Goal: Information Seeking & Learning: Check status

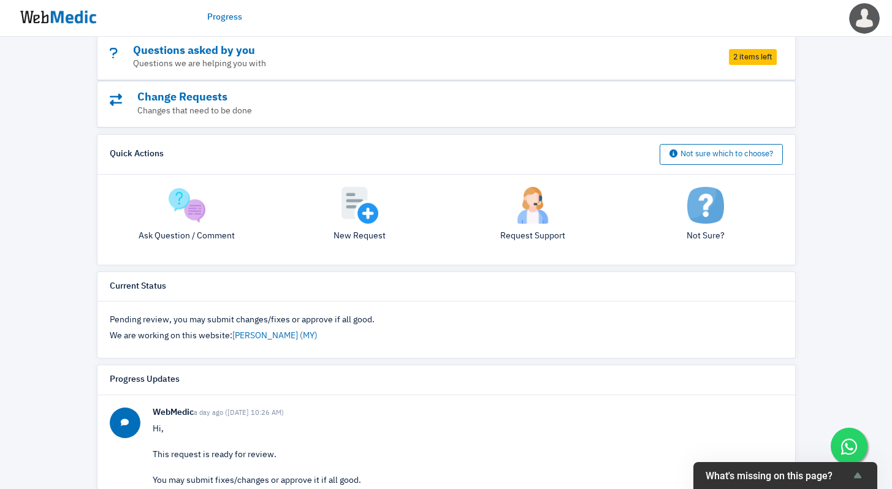
scroll to position [78, 0]
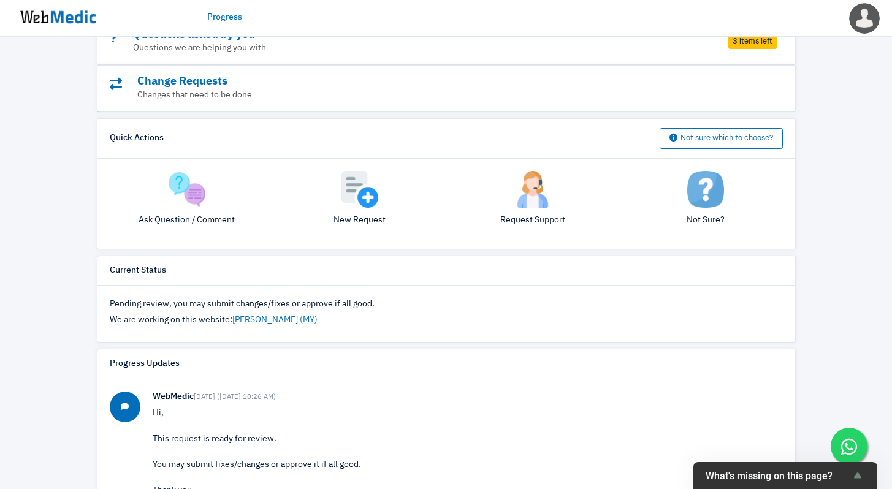
scroll to position [20, 0]
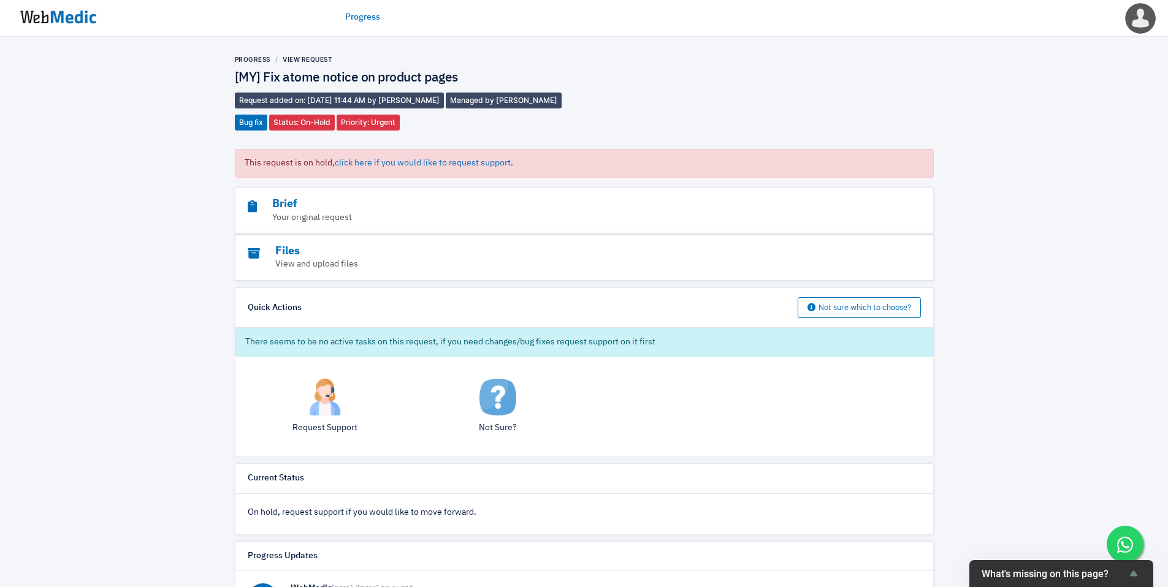
click at [91, 20] on img at bounding box center [58, 17] width 92 height 38
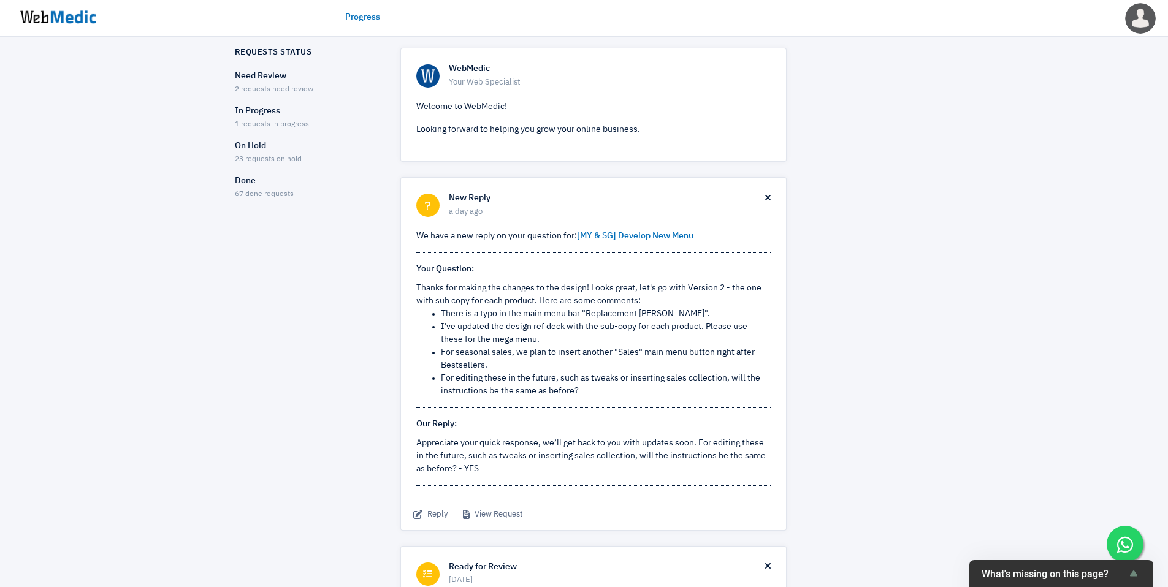
scroll to position [48, 0]
click at [629, 233] on link "[MY & SG] Develop New Menu" at bounding box center [635, 235] width 117 height 9
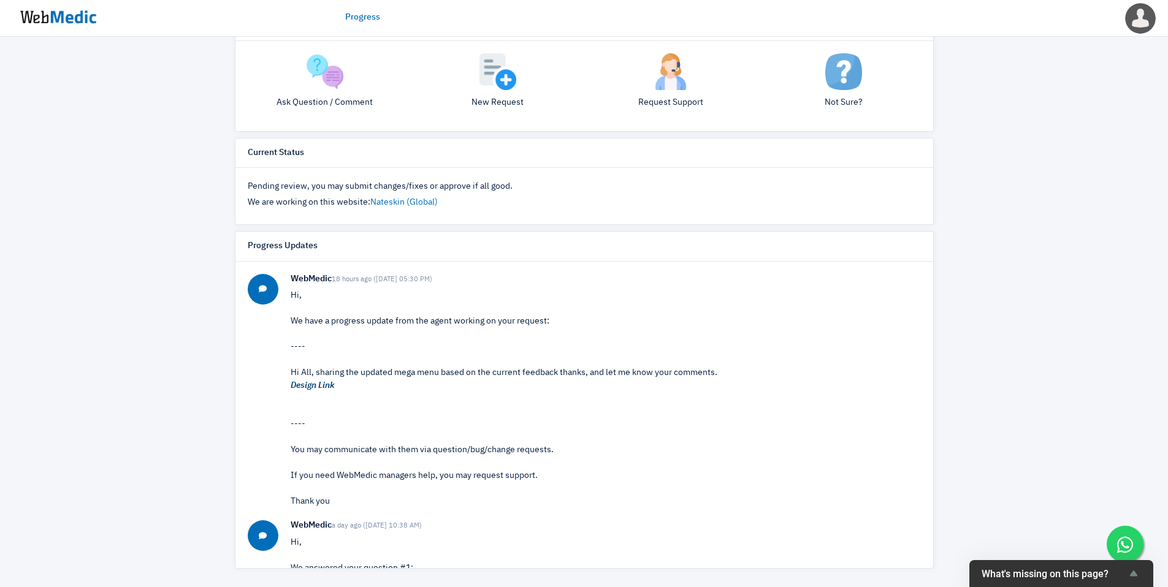
click at [311, 388] on em "Design Link" at bounding box center [313, 385] width 44 height 9
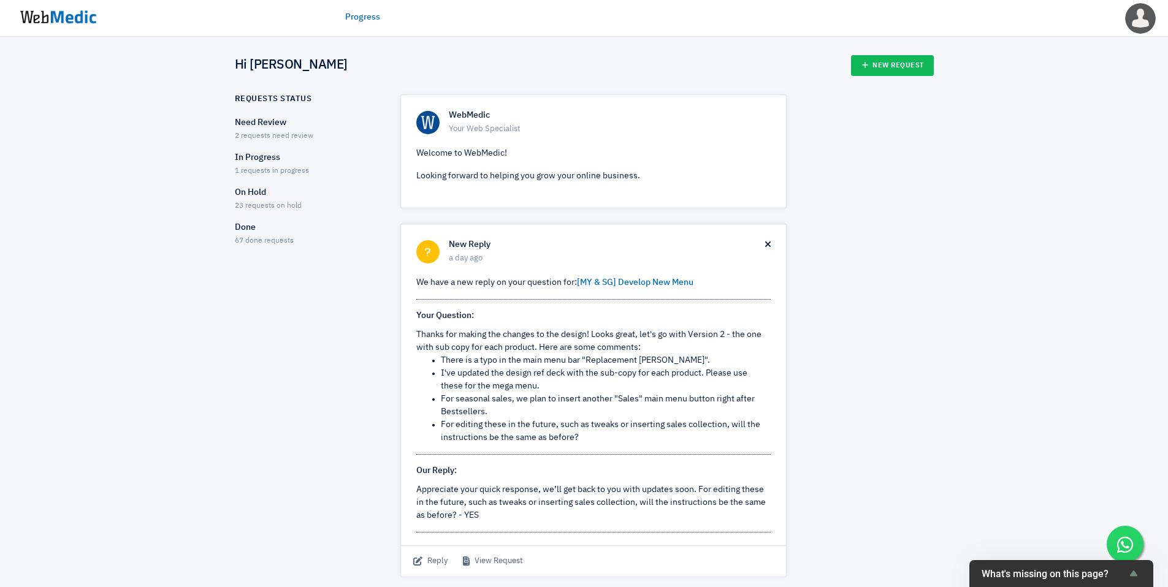
scroll to position [48, 0]
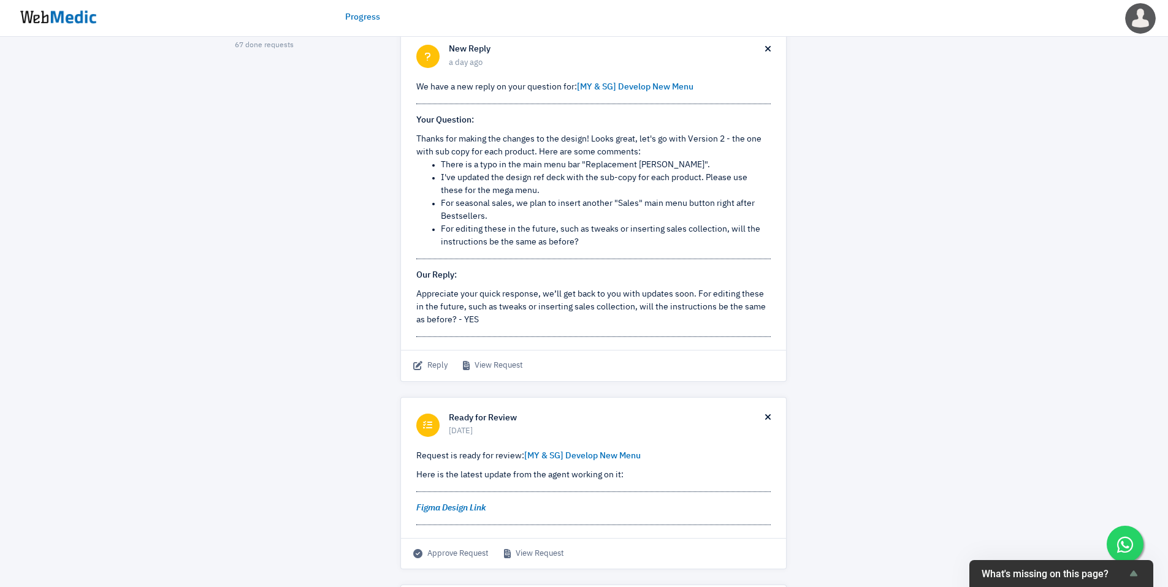
scroll to position [200, 0]
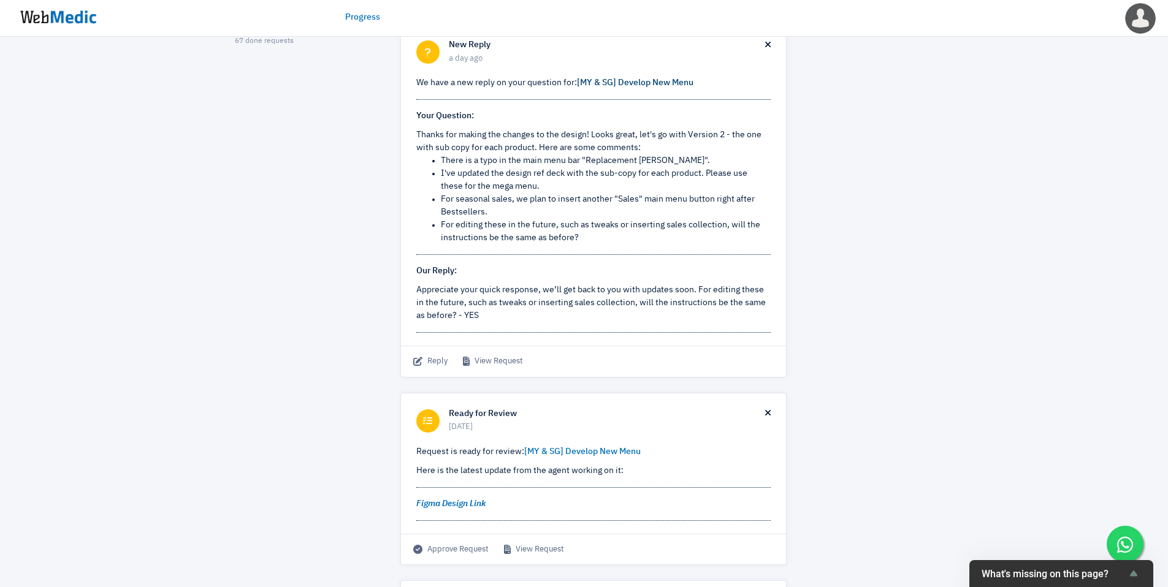
click at [672, 86] on link "[MY & SG] Develop New Menu" at bounding box center [635, 82] width 117 height 9
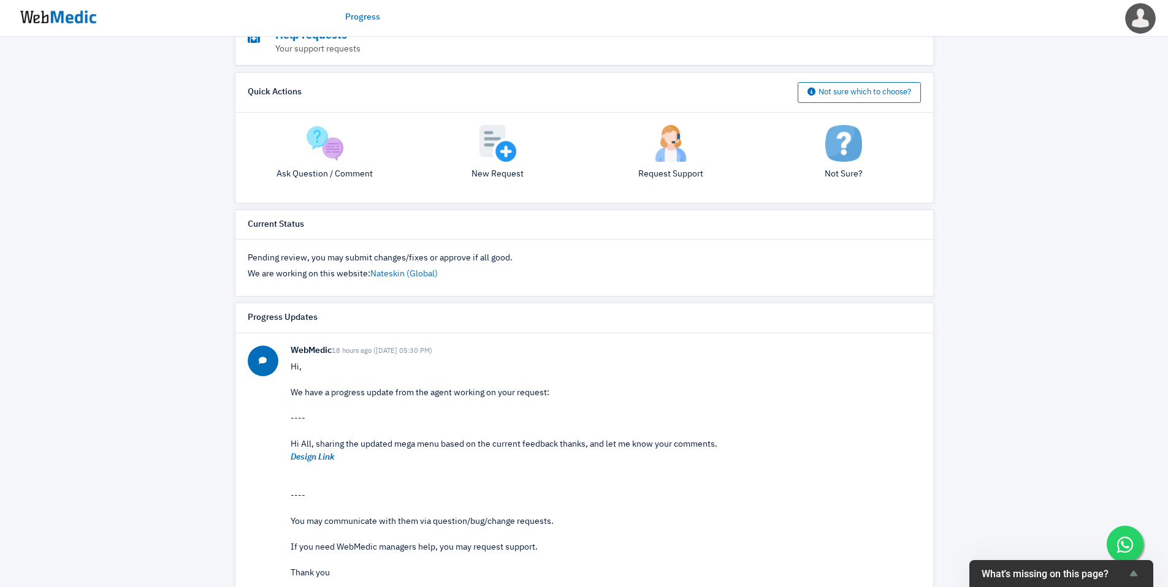
click at [371, 472] on p "Hi, We have a progress update from the agent working on your request: ---- Hi A…" at bounding box center [606, 470] width 630 height 219
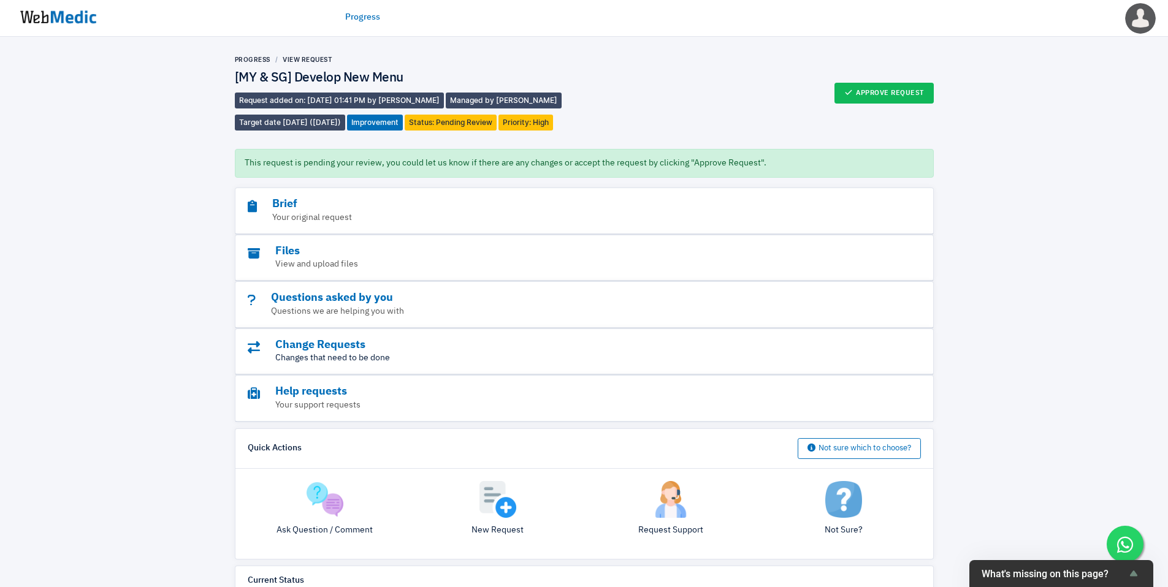
click at [354, 352] on p "Changes that need to be done" at bounding box center [551, 358] width 606 height 13
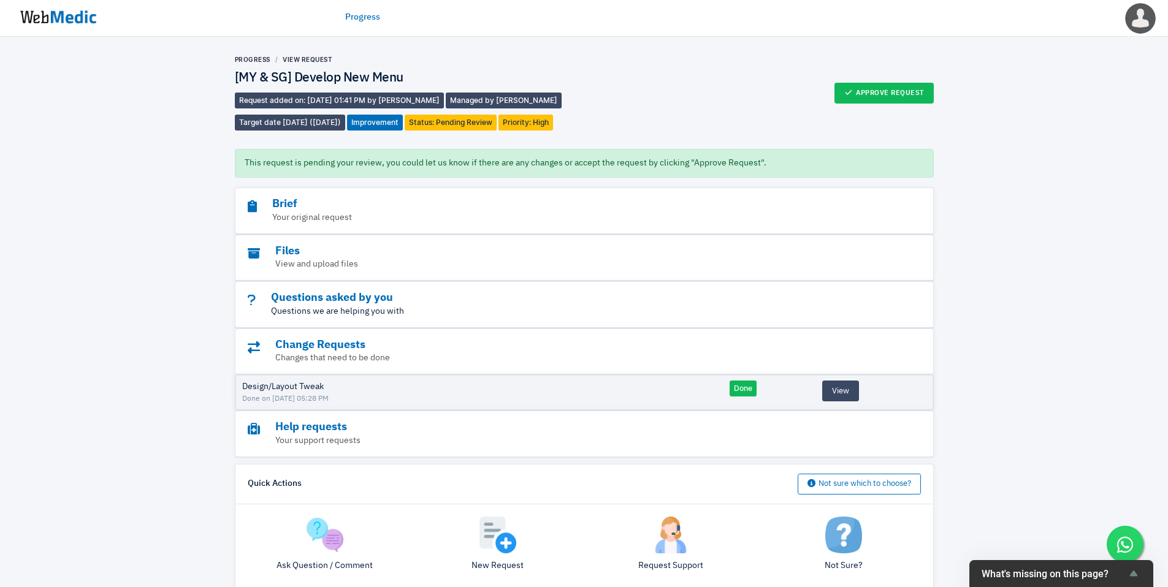
click at [354, 308] on p "Questions we are helping you with" at bounding box center [551, 311] width 606 height 13
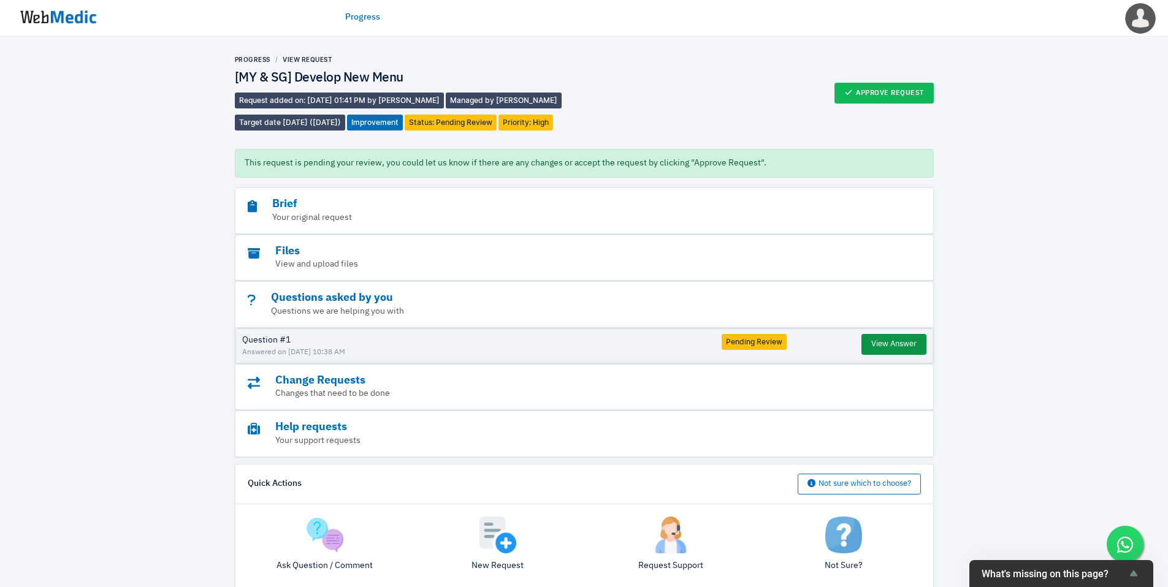
click at [902, 345] on button "View Answer" at bounding box center [893, 344] width 65 height 21
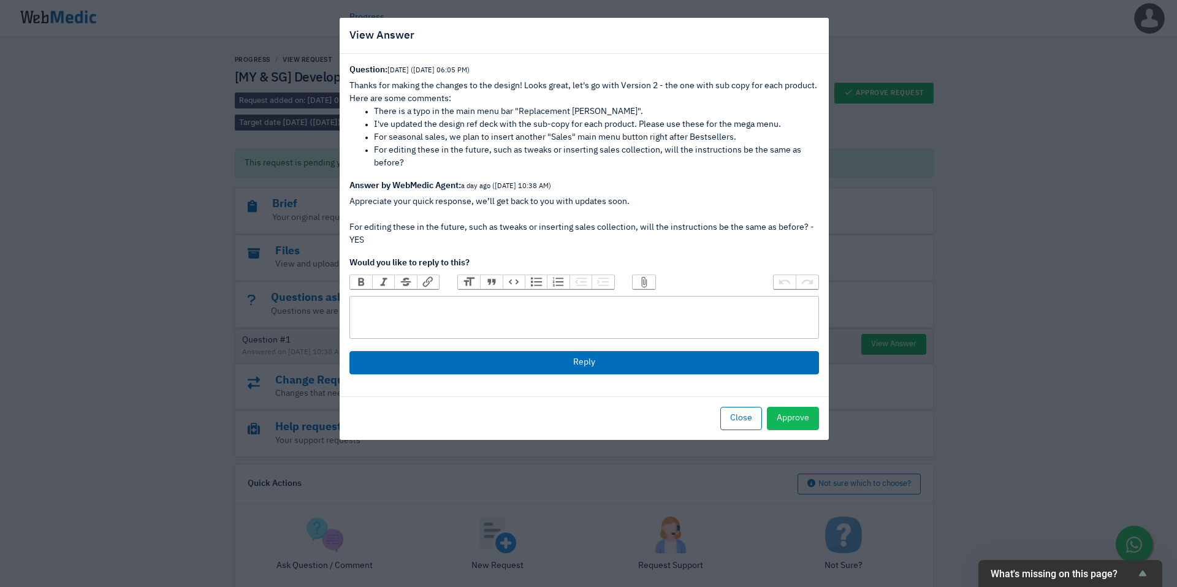
click at [539, 324] on trix-editor at bounding box center [585, 317] width 470 height 43
click at [440, 309] on trix-editor at bounding box center [585, 317] width 470 height 43
paste trix-editor "<div></div>"
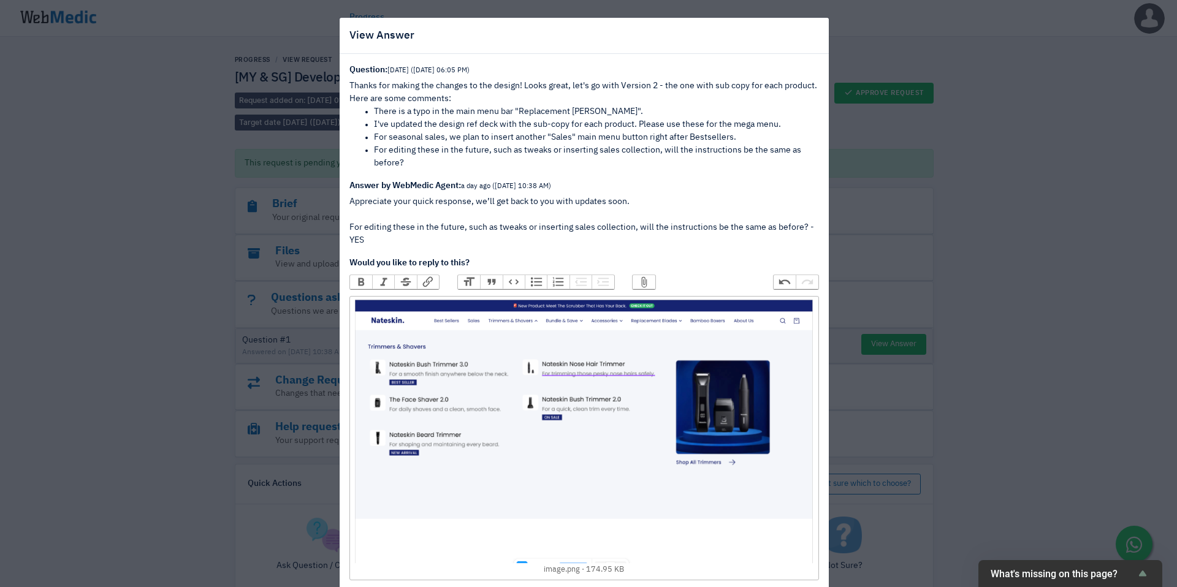
type trix-editor "<div><figure data-trix-attachment="{&quot;contentType&quot;:&quot;image/png&quo…"
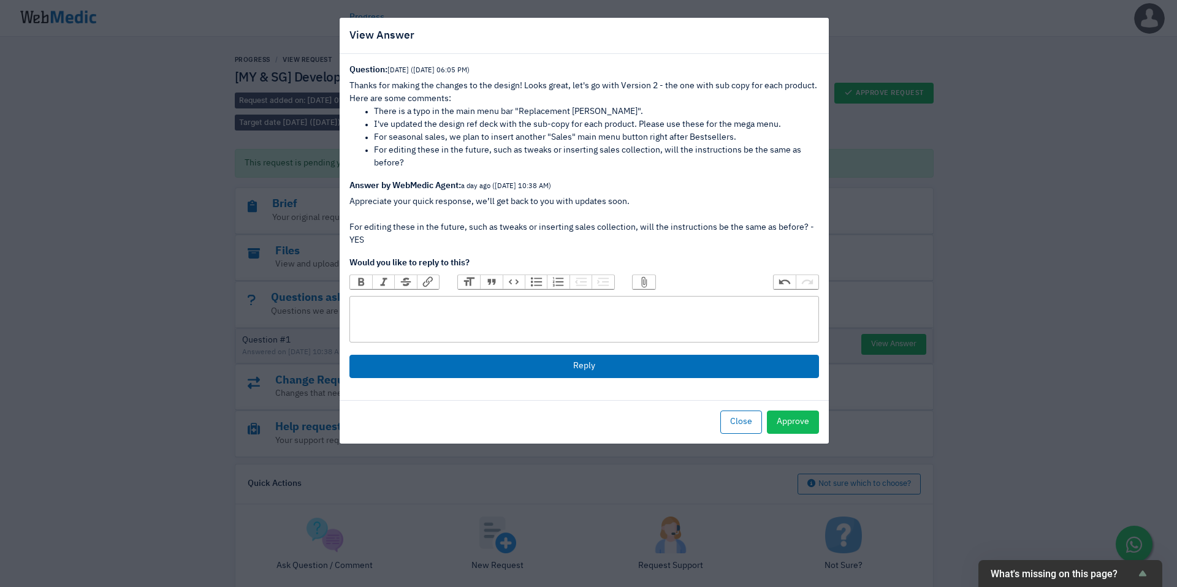
paste trix-editor
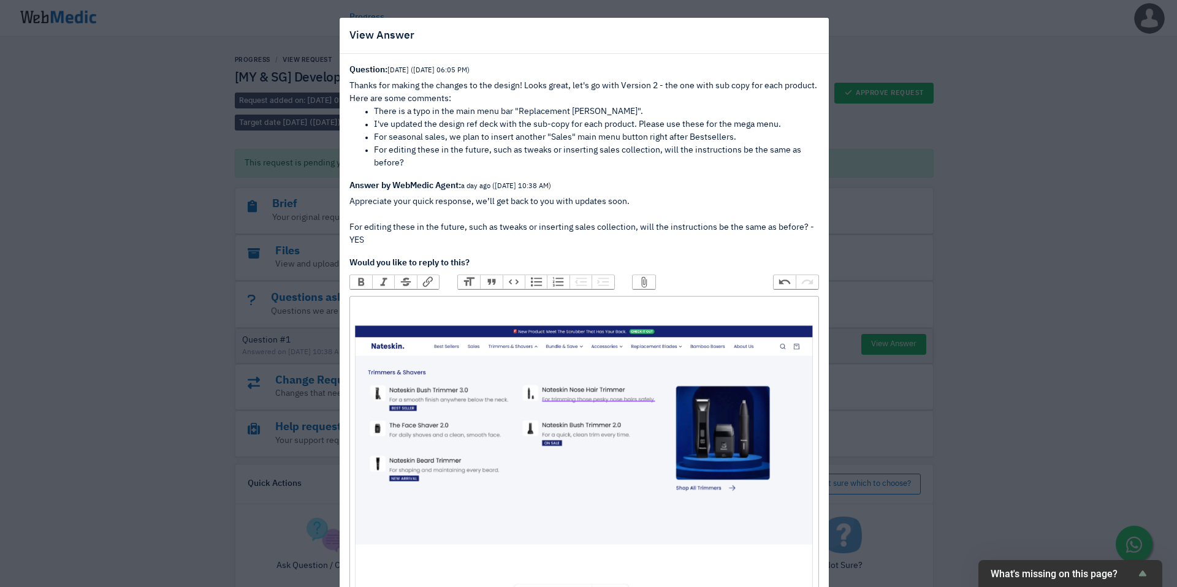
click at [426, 315] on div "﻿ image.png 174.95 KB ﻿" at bounding box center [584, 451] width 458 height 302
click at [429, 311] on div "﻿ image.png 174.95 KB ﻿" at bounding box center [584, 451] width 458 height 302
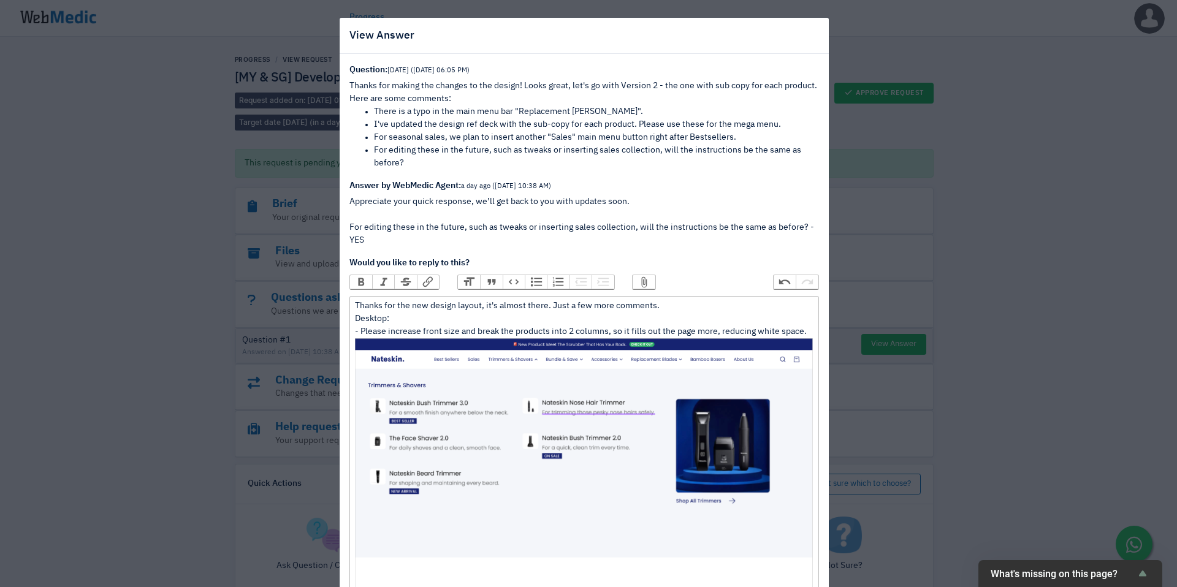
click at [438, 332] on div "Thanks for the new design layout, it's almost there. Just a few more comments. …" at bounding box center [584, 457] width 458 height 315
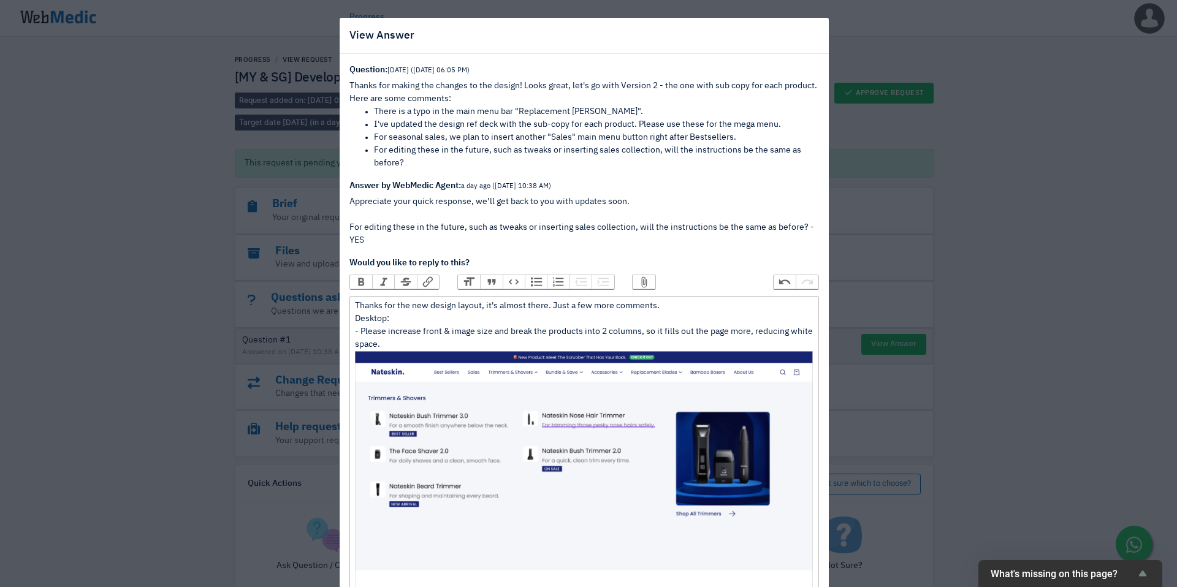
click at [443, 346] on div "Thanks for the new design layout, it's almost there. Just a few more comments. …" at bounding box center [584, 464] width 458 height 328
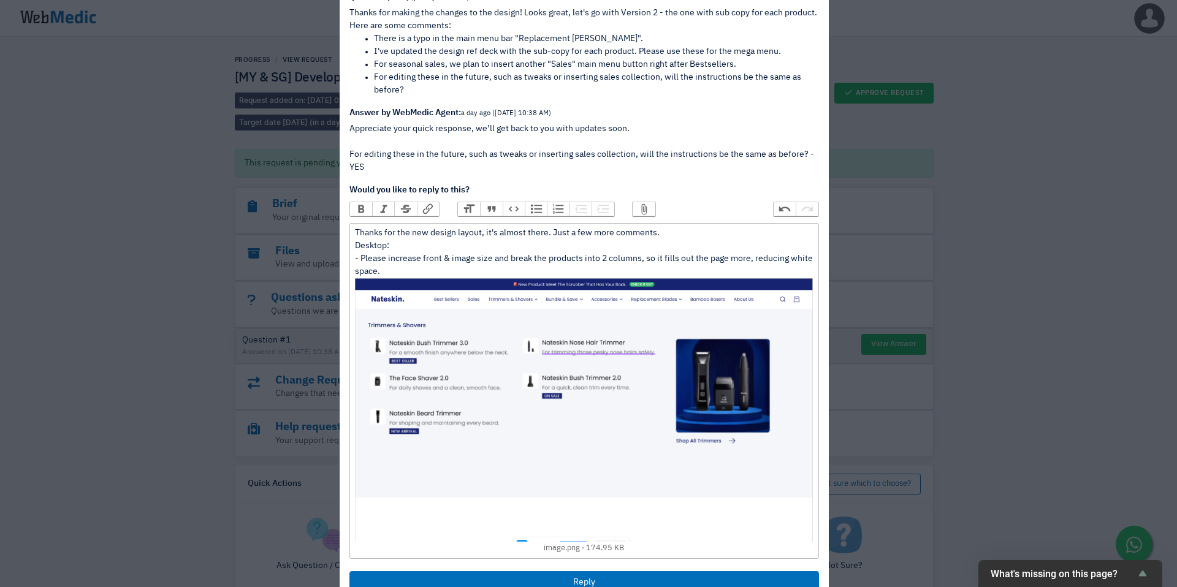
scroll to position [164, 0]
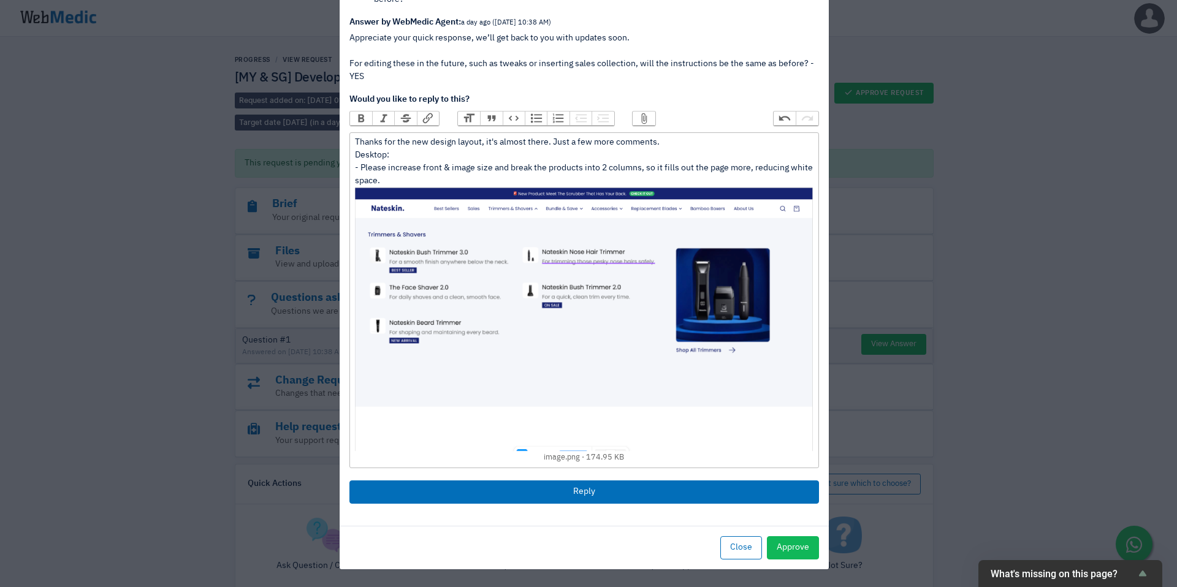
click at [659, 454] on link "image.png 174.95 KB" at bounding box center [584, 389] width 458 height 147
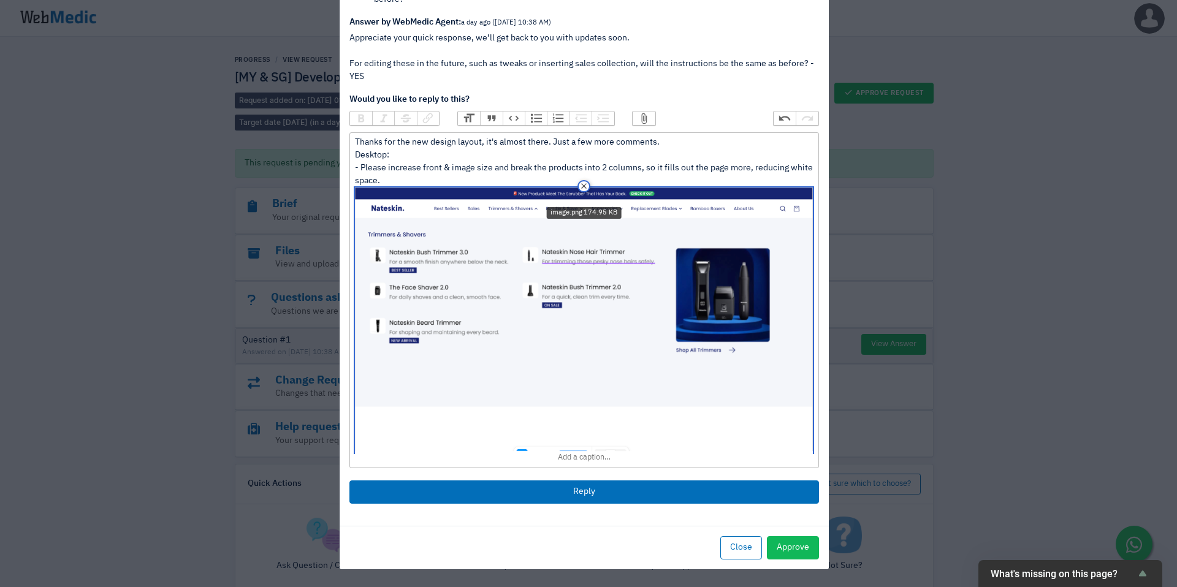
click at [807, 452] on img at bounding box center [584, 320] width 458 height 265
click at [811, 448] on trix-editor "Thanks for the new design layout, it's almost there. Just a few more comments. …" at bounding box center [585, 300] width 470 height 336
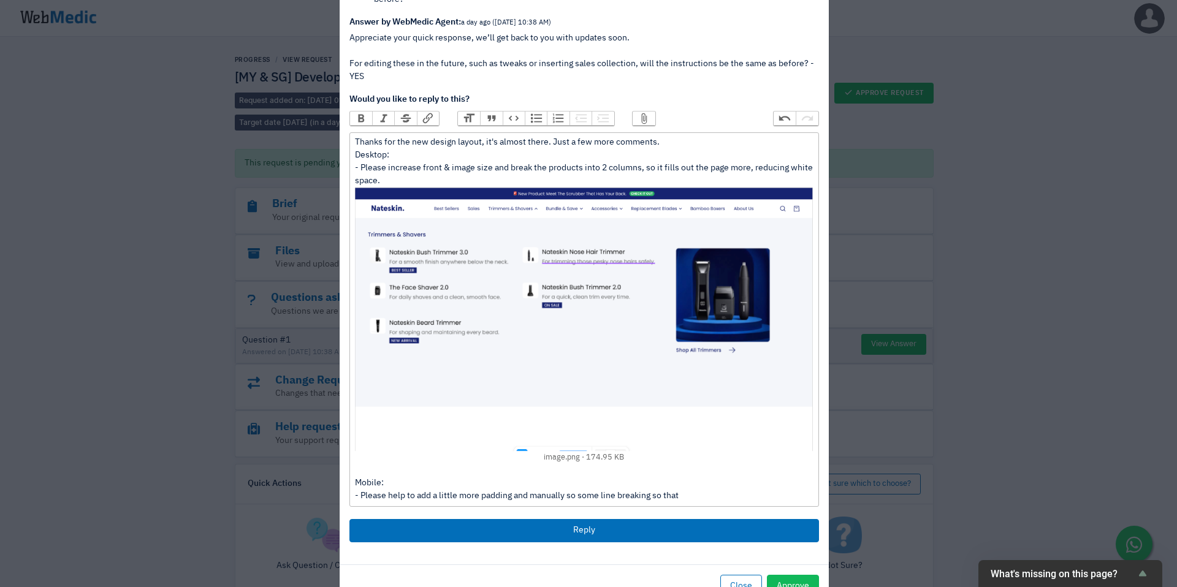
click at [510, 498] on div "Thanks for the new design layout, it's almost there. Just a few more comments. …" at bounding box center [584, 319] width 458 height 367
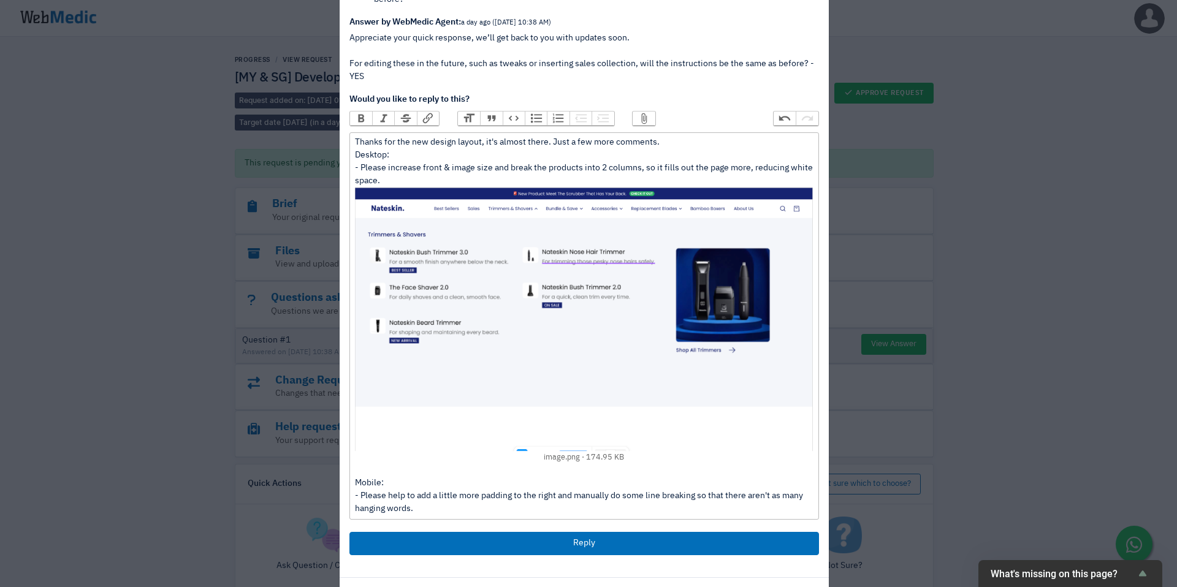
scroll to position [188, 0]
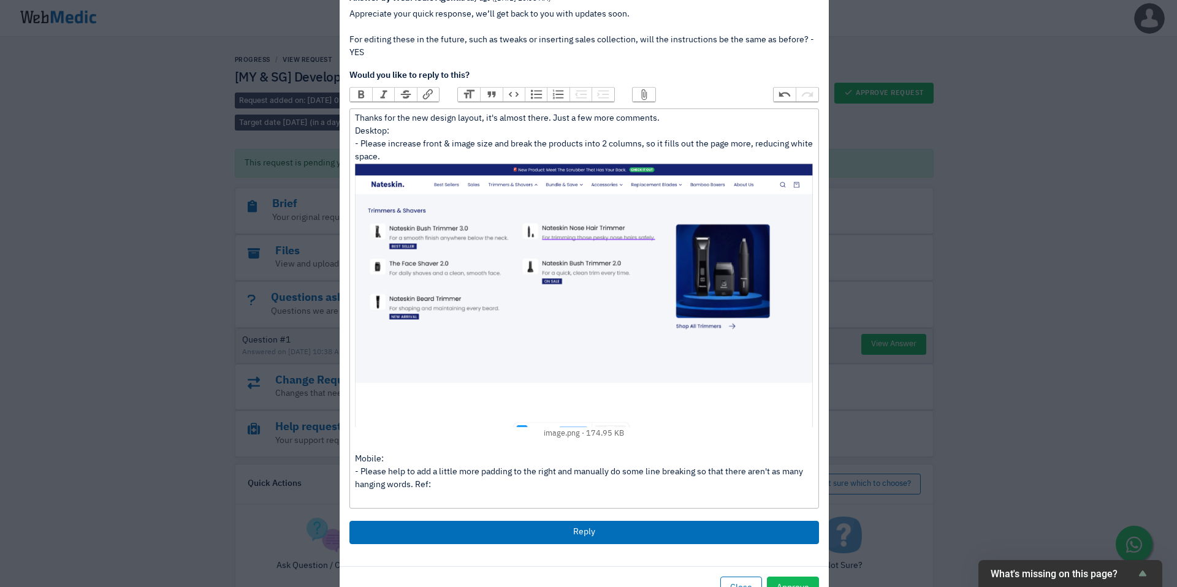
click at [461, 500] on div "Thanks for the new design layout, it's almost there. Just a few more comments. …" at bounding box center [584, 308] width 458 height 392
paste trix-editor "<div>Thanks for the new design layout, it's almost there. Just a few more comme…"
type trix-editor "<div>Thanks for the new design layout, it's almost there. Just a few more comme…"
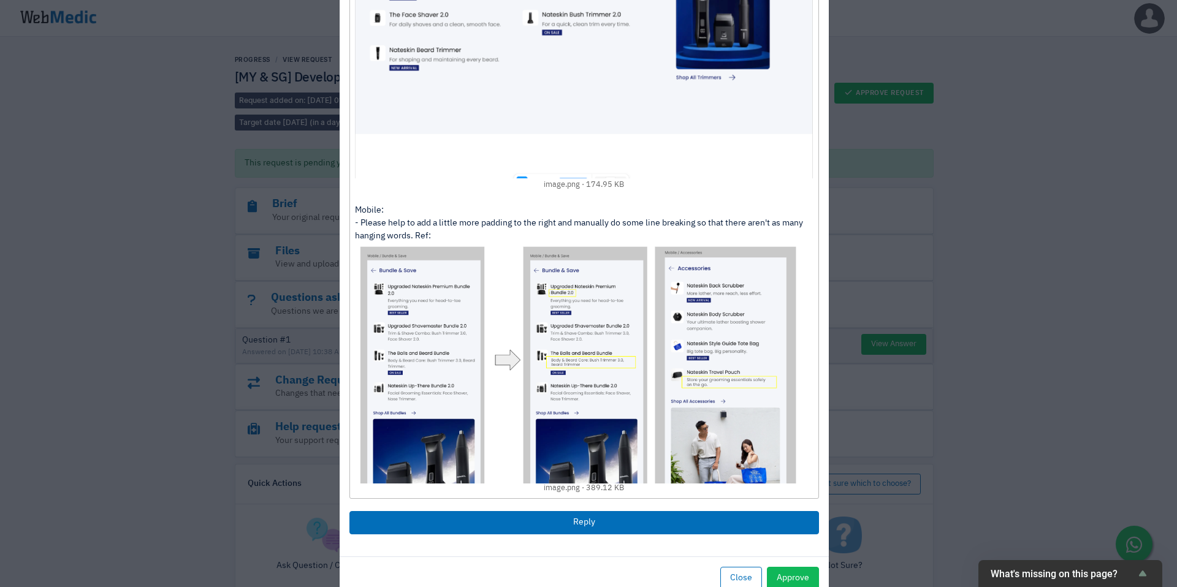
scroll to position [453, 0]
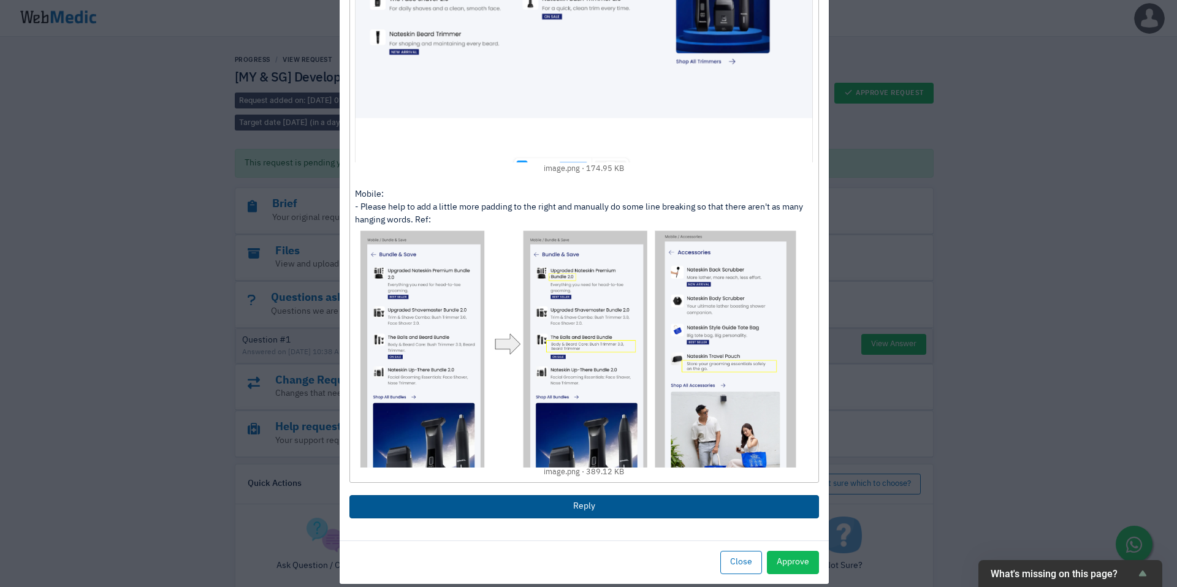
click at [595, 505] on button "Reply" at bounding box center [585, 506] width 470 height 23
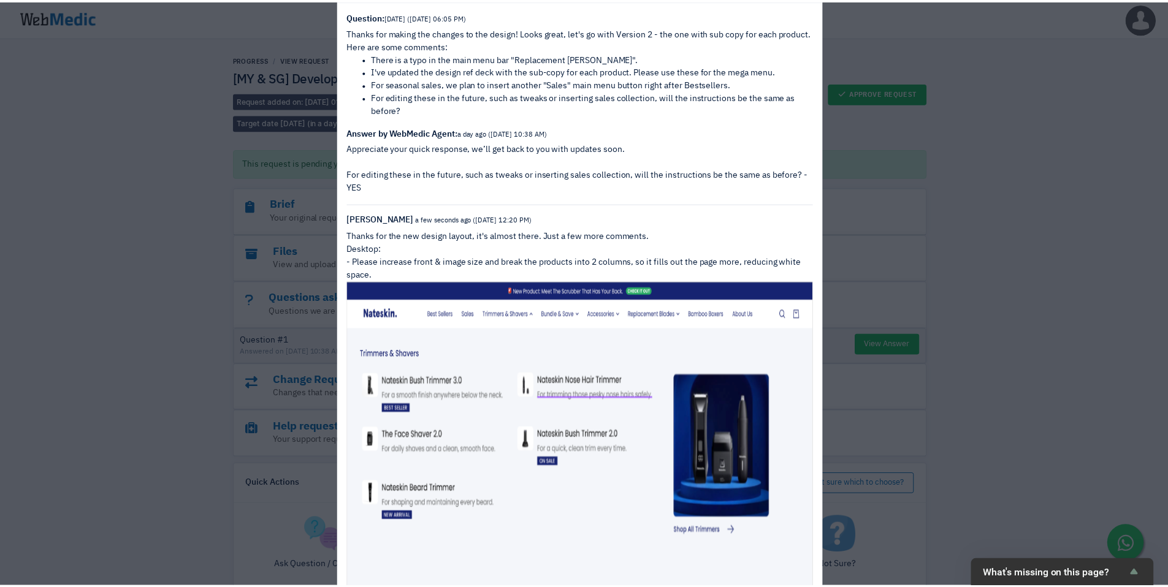
scroll to position [0, 0]
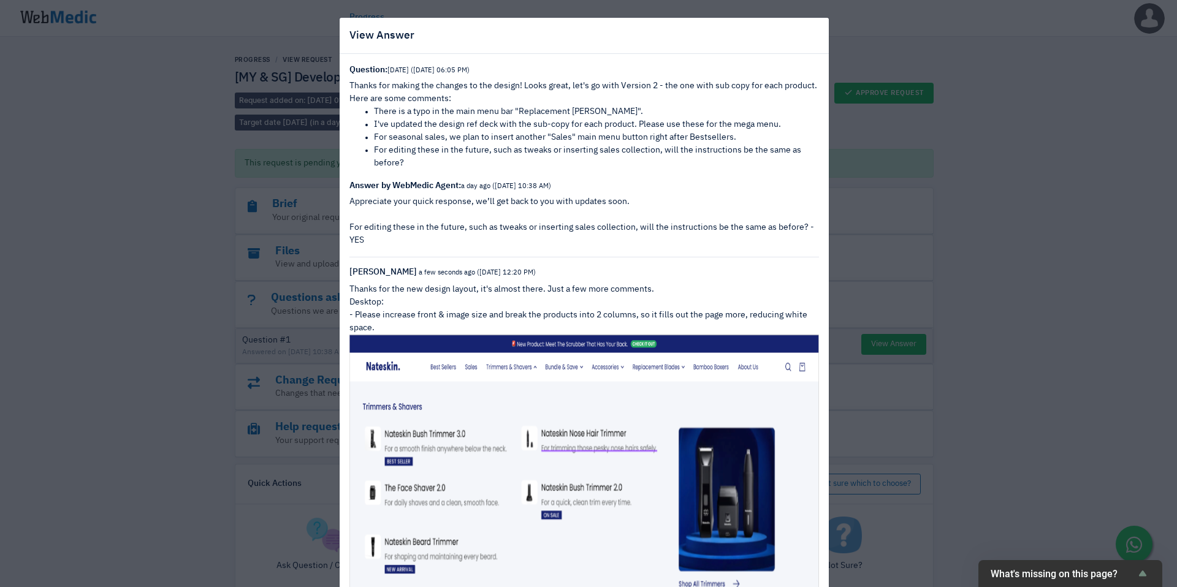
click at [944, 438] on div "View Answer Question: 2 days ago (8/10/2025 06:05 PM) Thanks for making the cha…" at bounding box center [588, 293] width 1177 height 587
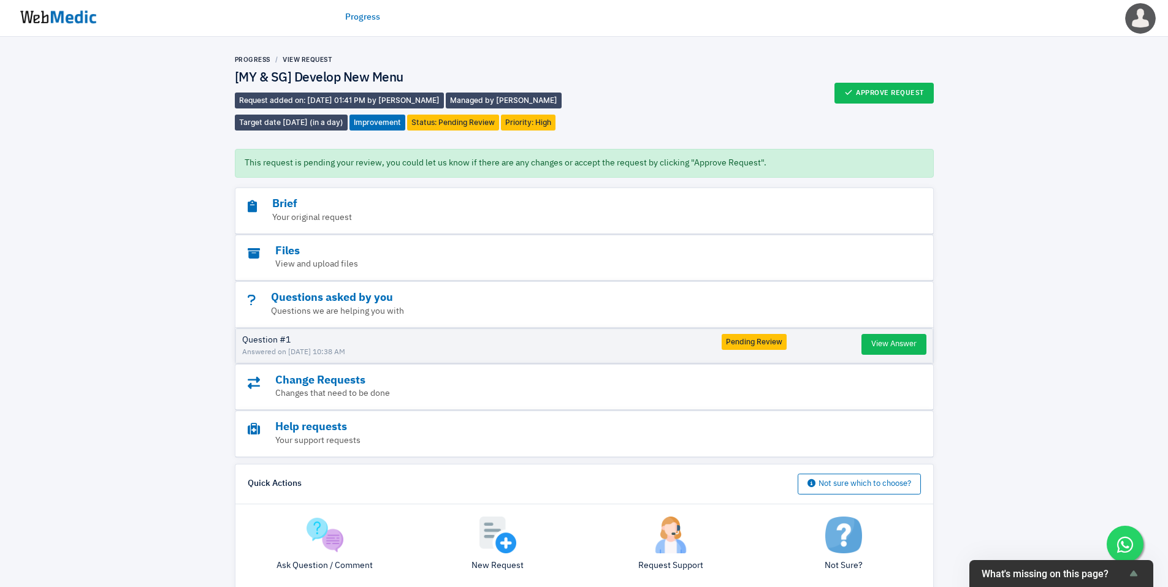
click at [67, 15] on img at bounding box center [58, 17] width 92 height 38
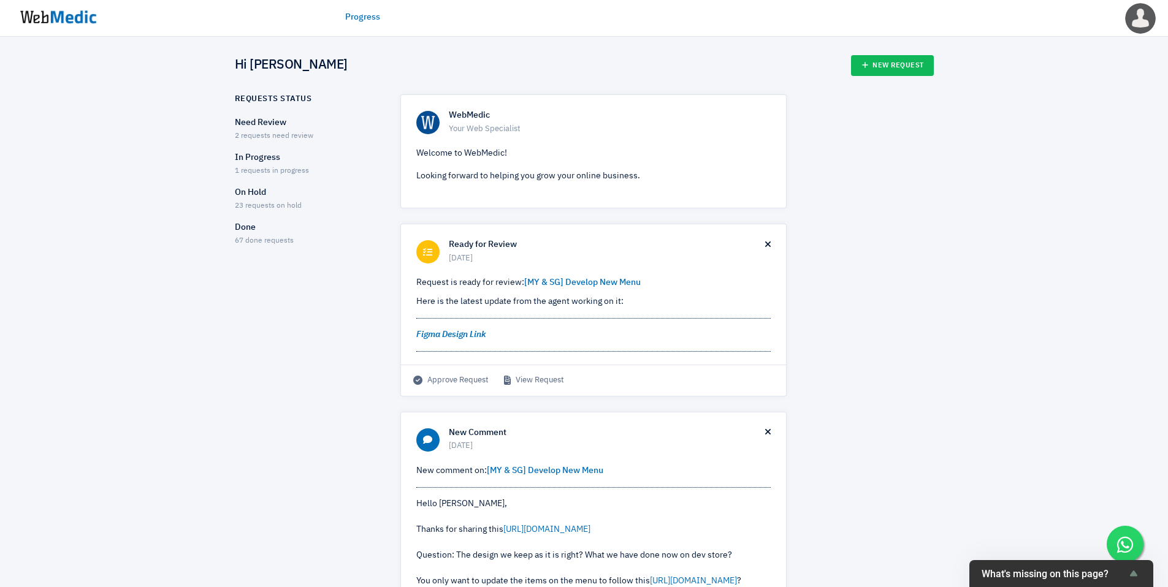
click at [304, 139] on span "2 requests need review" at bounding box center [274, 135] width 78 height 7
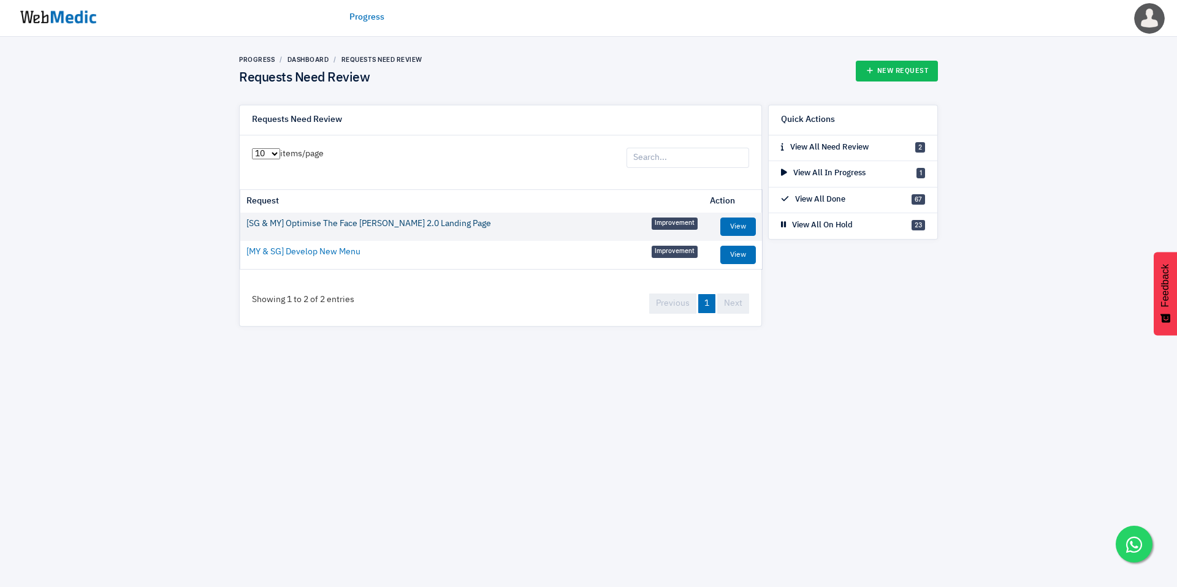
click at [386, 228] on link "[SG & MY] Optimise The Face [PERSON_NAME] 2.0 Landing Page" at bounding box center [368, 224] width 245 height 13
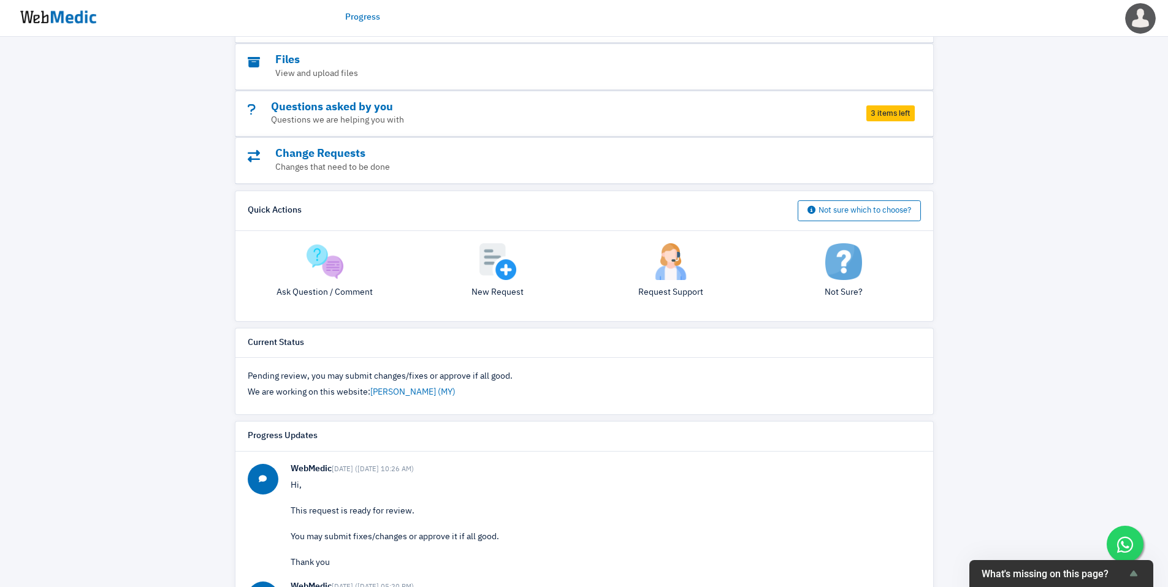
scroll to position [137, 0]
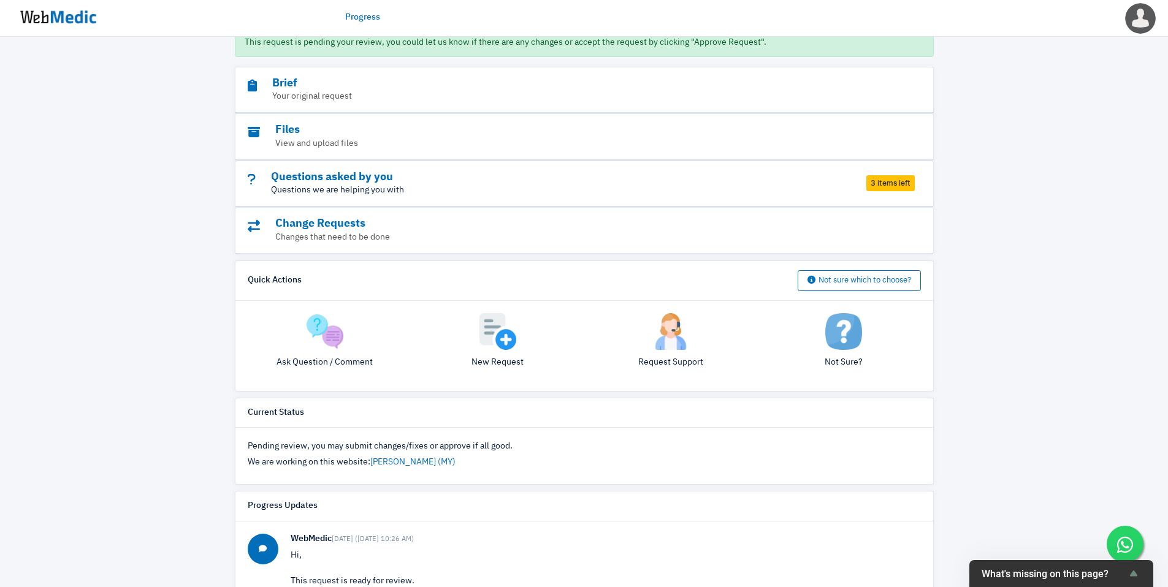
click at [603, 197] on p "Questions we are helping you with" at bounding box center [551, 190] width 606 height 13
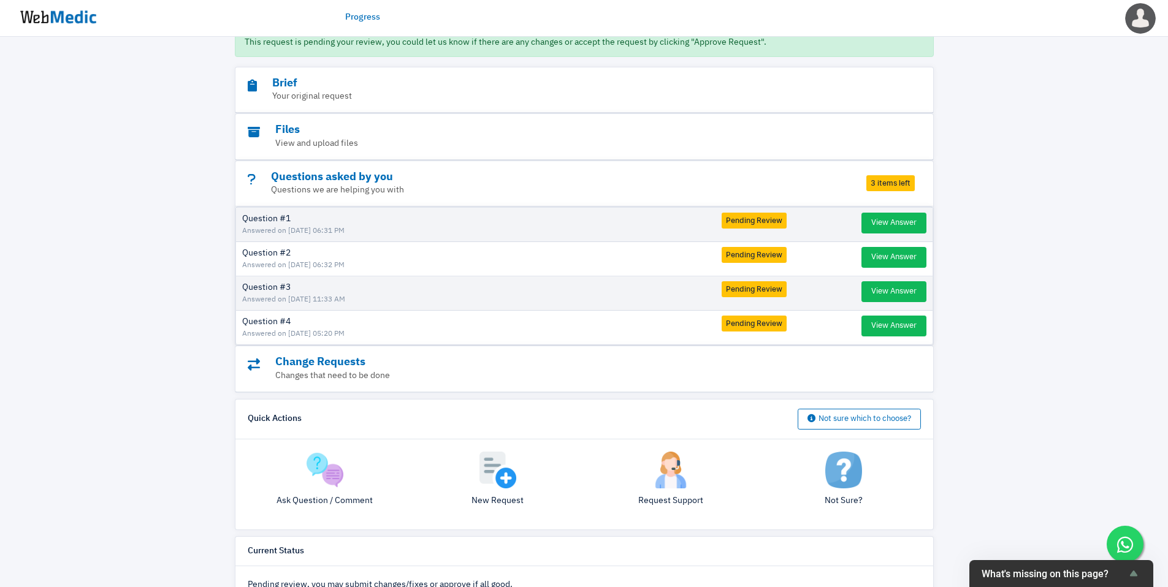
click at [495, 390] on div "Change Requests Changes that need to be done" at bounding box center [584, 369] width 698 height 46
click at [500, 376] on p "Changes that need to be done" at bounding box center [551, 376] width 606 height 13
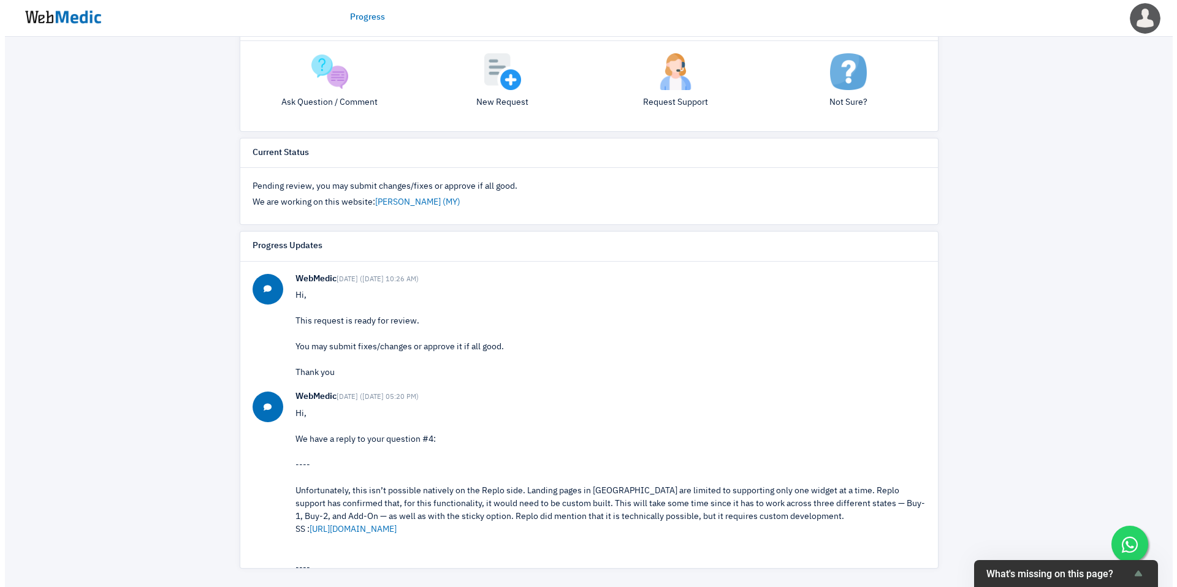
scroll to position [213, 0]
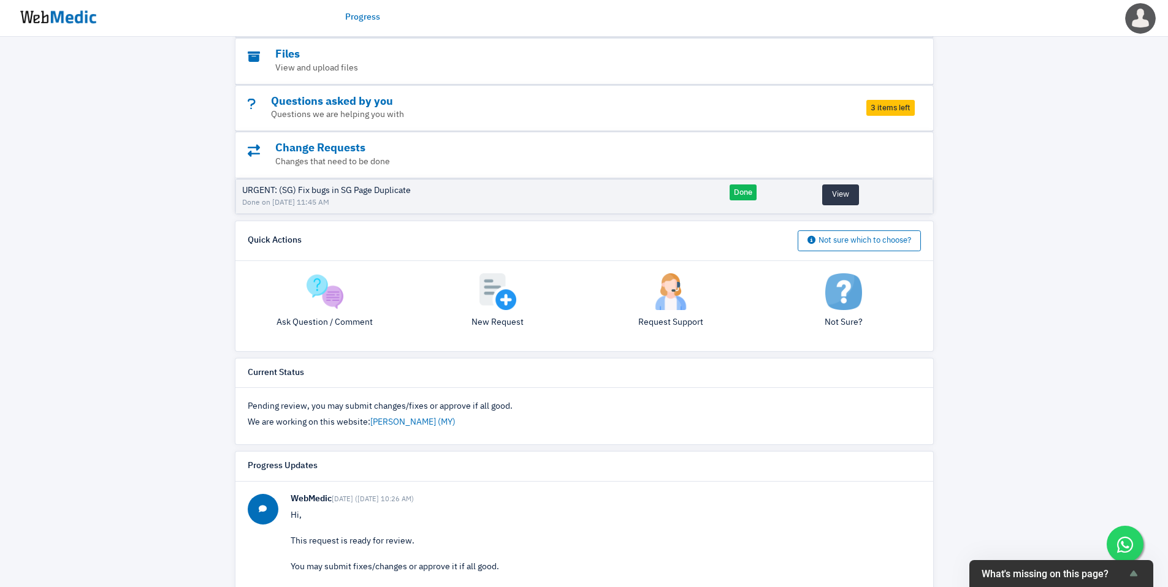
click at [832, 202] on button "View" at bounding box center [840, 195] width 37 height 21
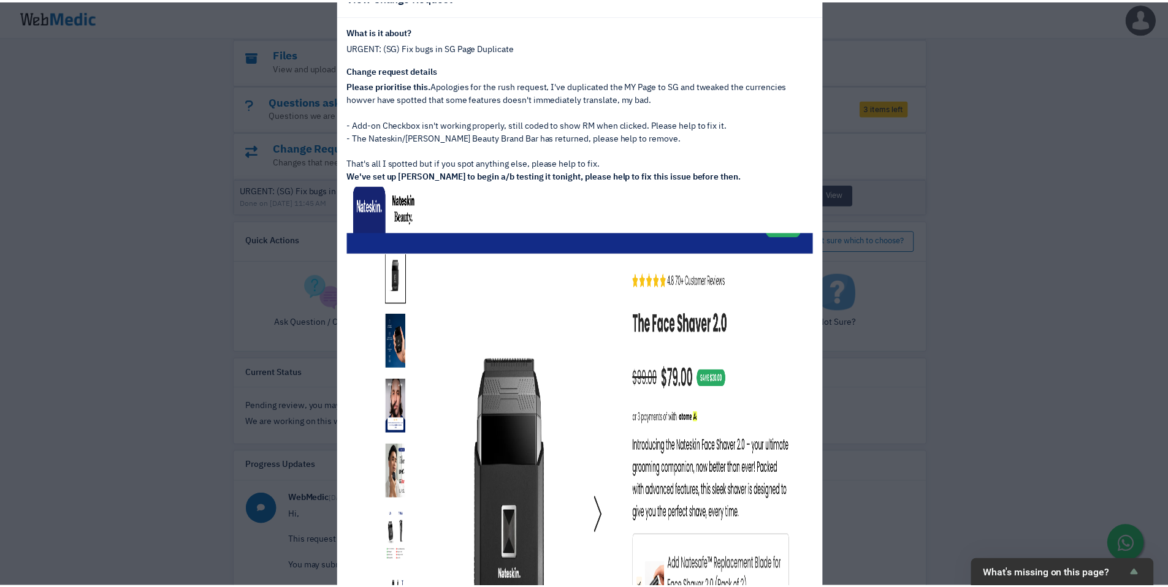
scroll to position [0, 0]
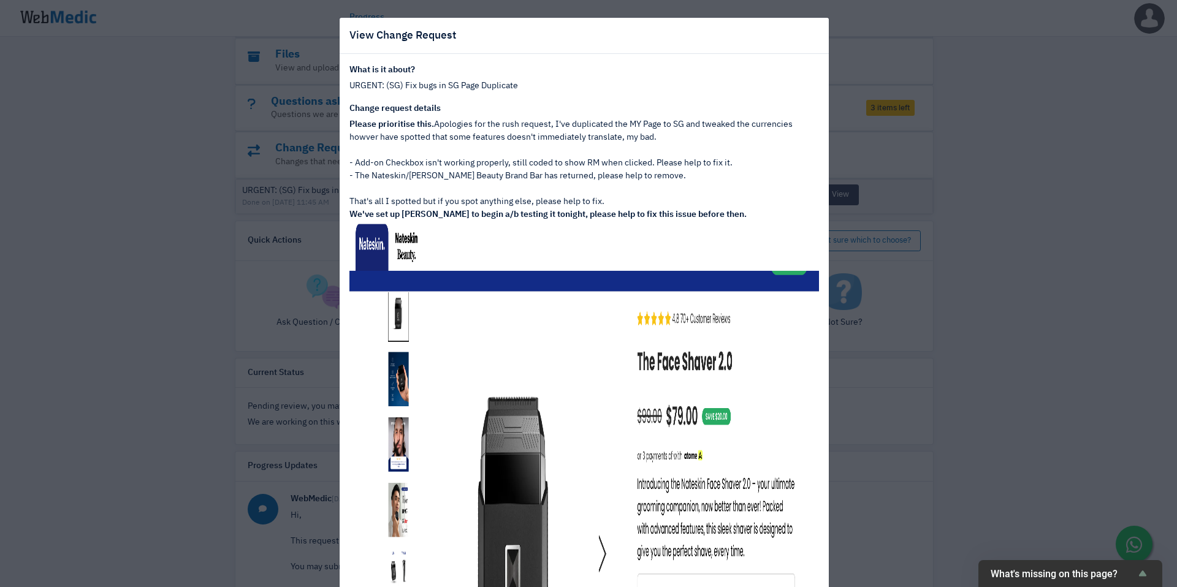
click at [911, 241] on div "View Change Request What is it about? URGENT: (SG) Fix bugs in SG Page Duplicat…" at bounding box center [588, 293] width 1177 height 587
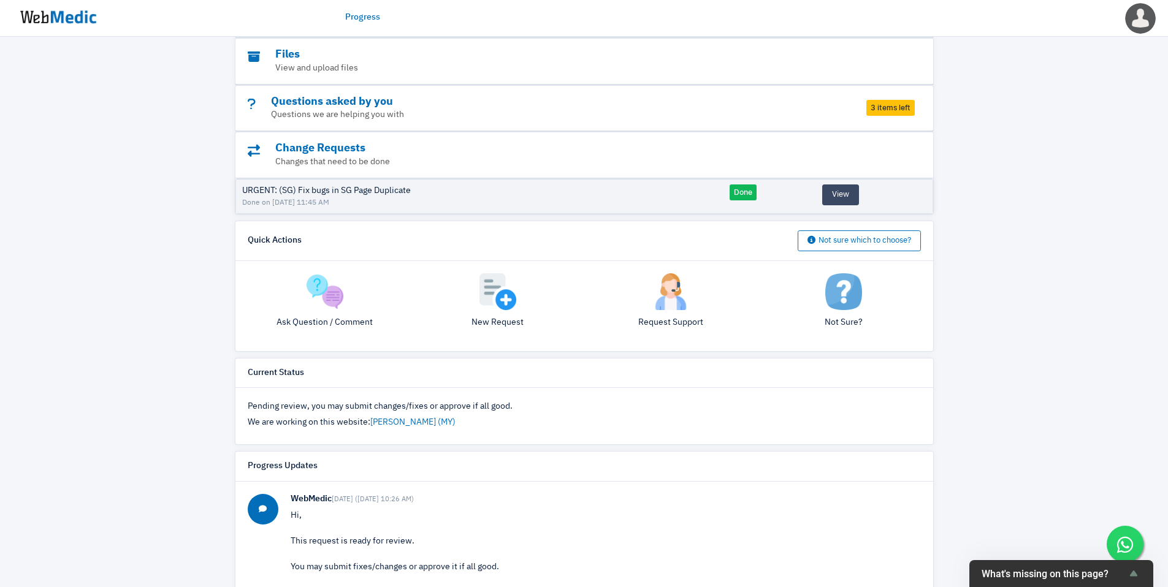
click at [877, 116] on span "3 items left" at bounding box center [890, 108] width 48 height 16
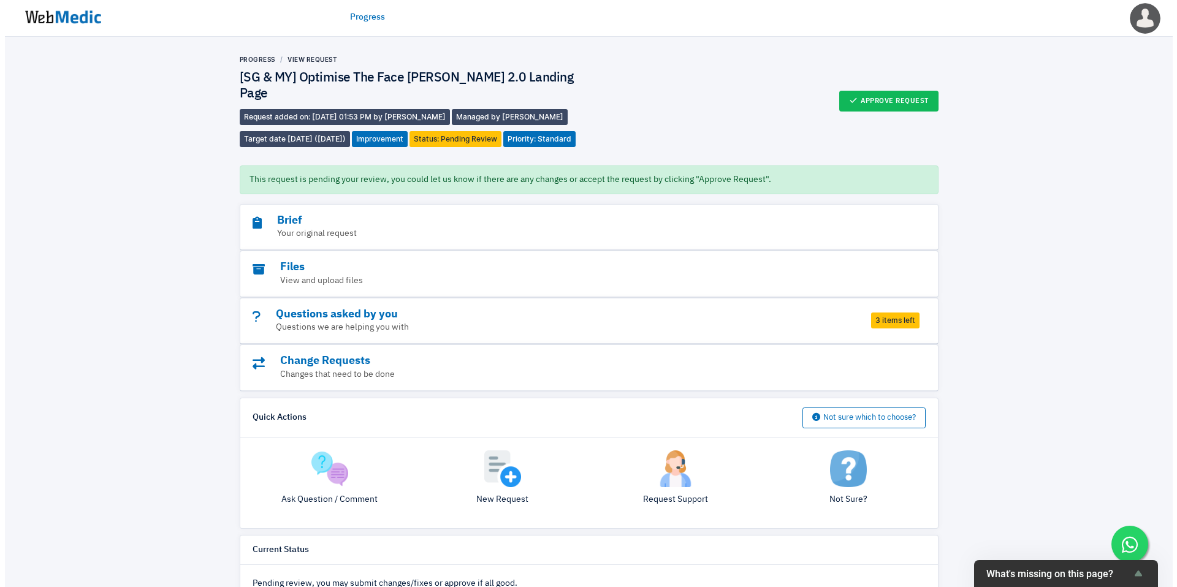
scroll to position [213, 0]
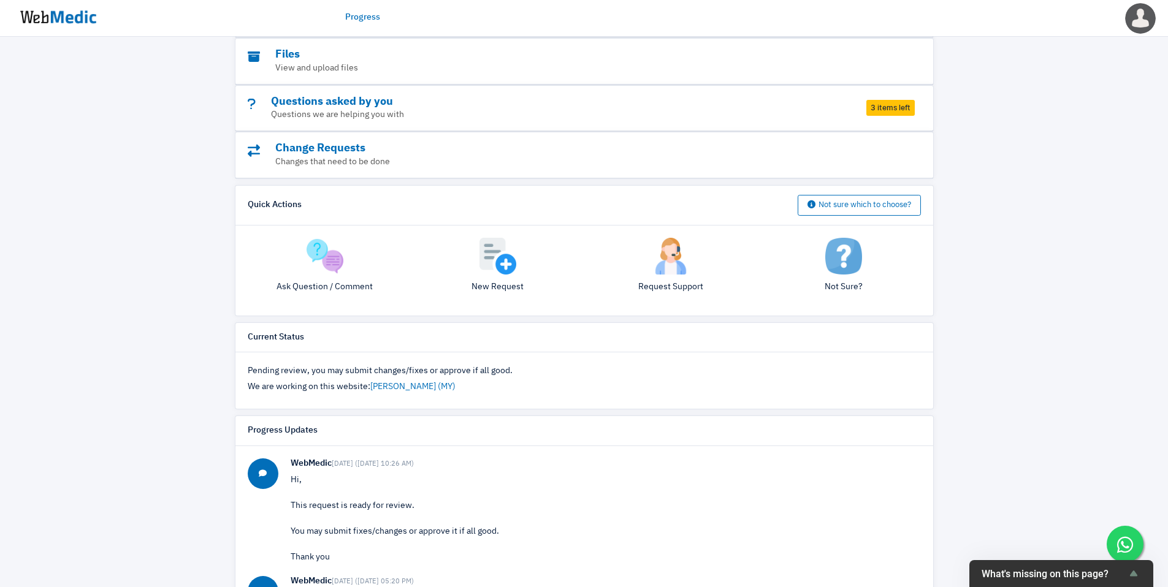
click at [889, 115] on span "3 items left" at bounding box center [890, 108] width 48 height 16
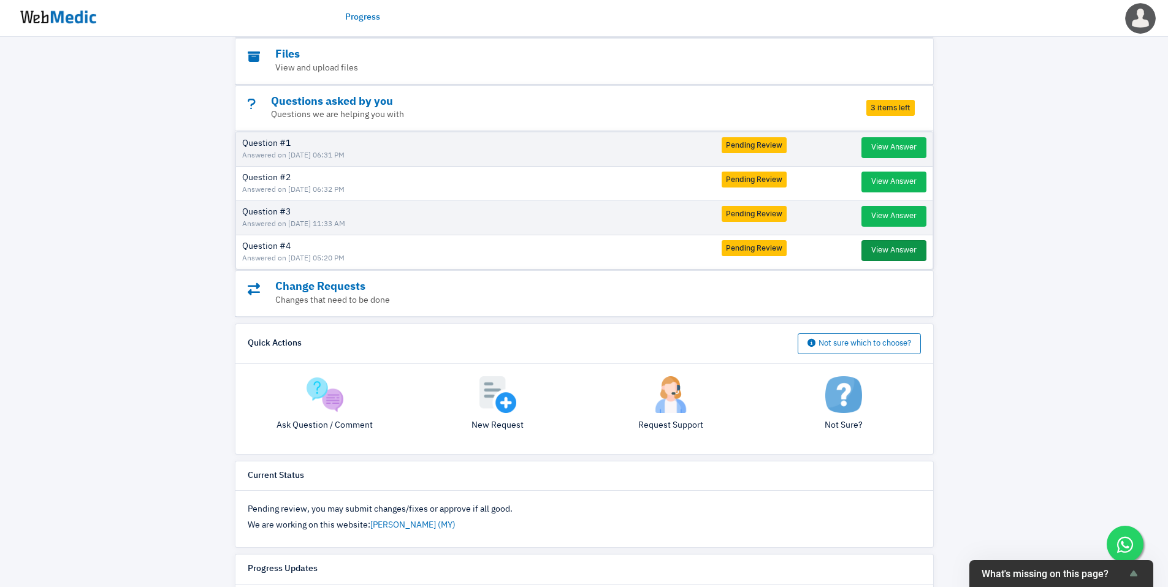
click at [883, 260] on button "View Answer" at bounding box center [893, 250] width 65 height 21
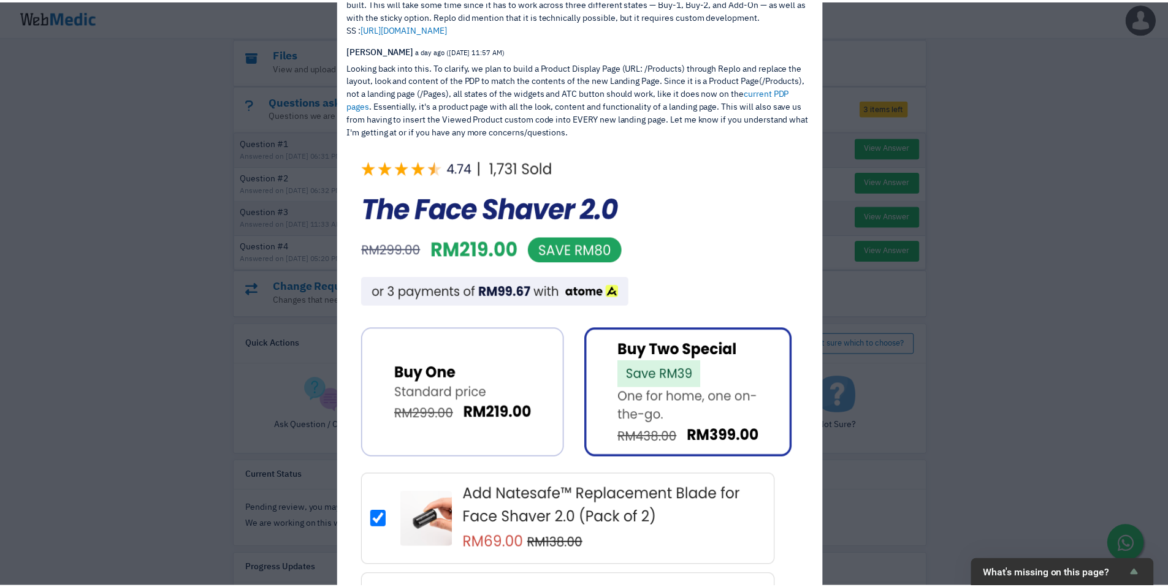
scroll to position [0, 0]
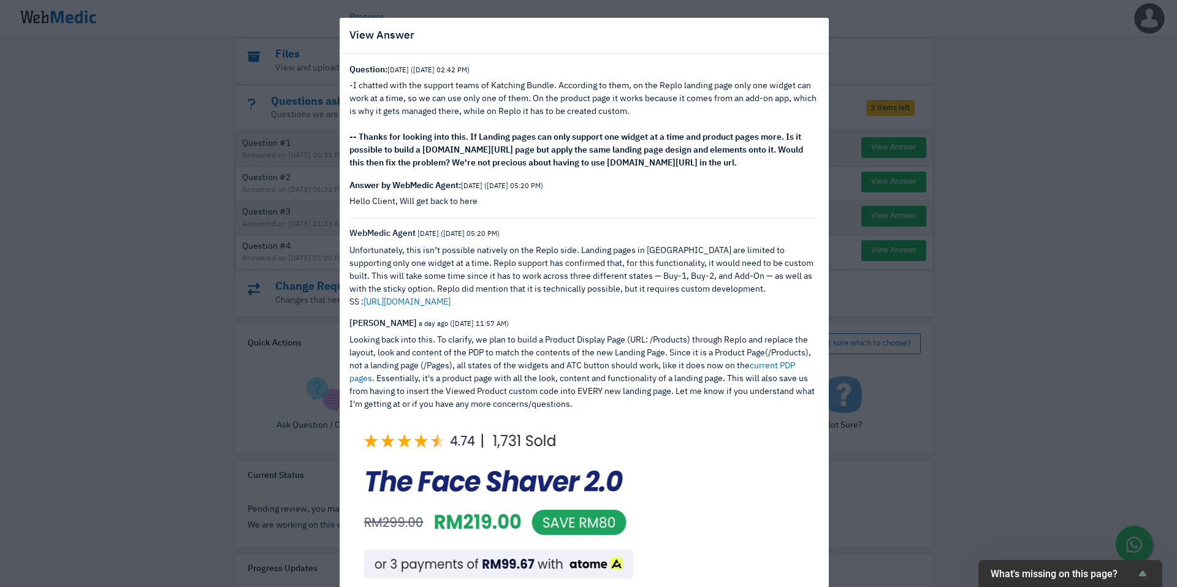
click at [172, 169] on div "View Answer Question: 8 days ago (2/10/2025 02:42 PM) -I chatted with the suppo…" at bounding box center [588, 293] width 1177 height 587
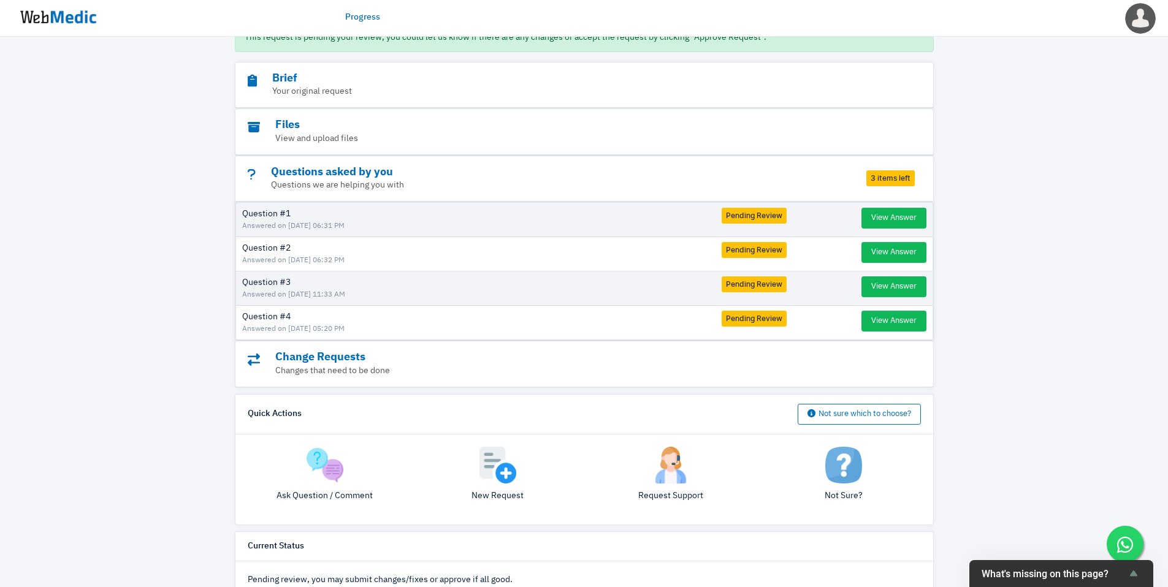
scroll to position [31, 0]
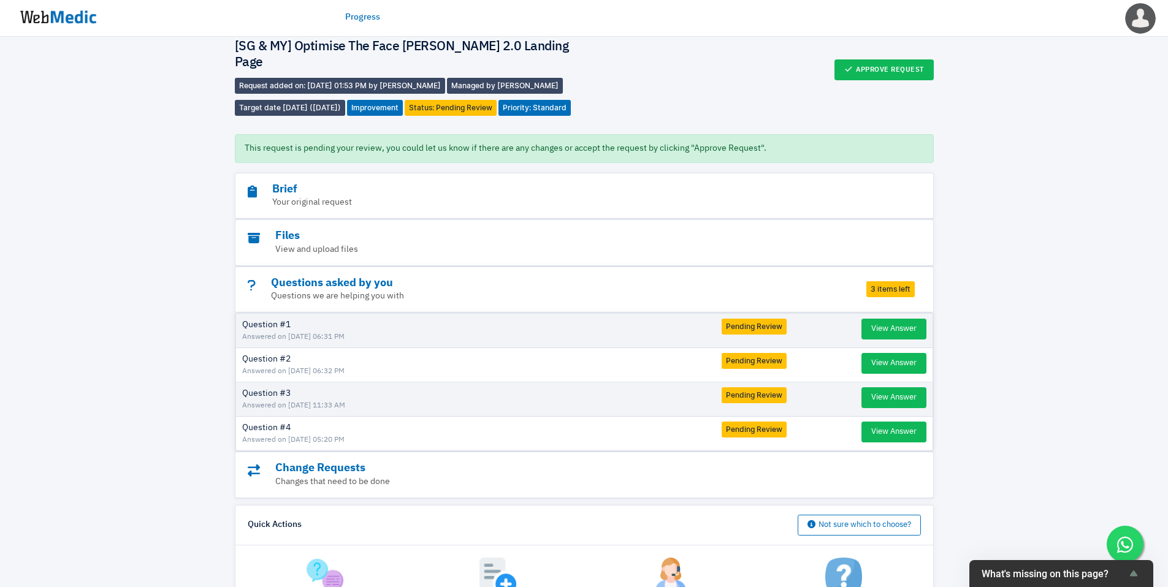
click at [93, 22] on img at bounding box center [58, 17] width 92 height 38
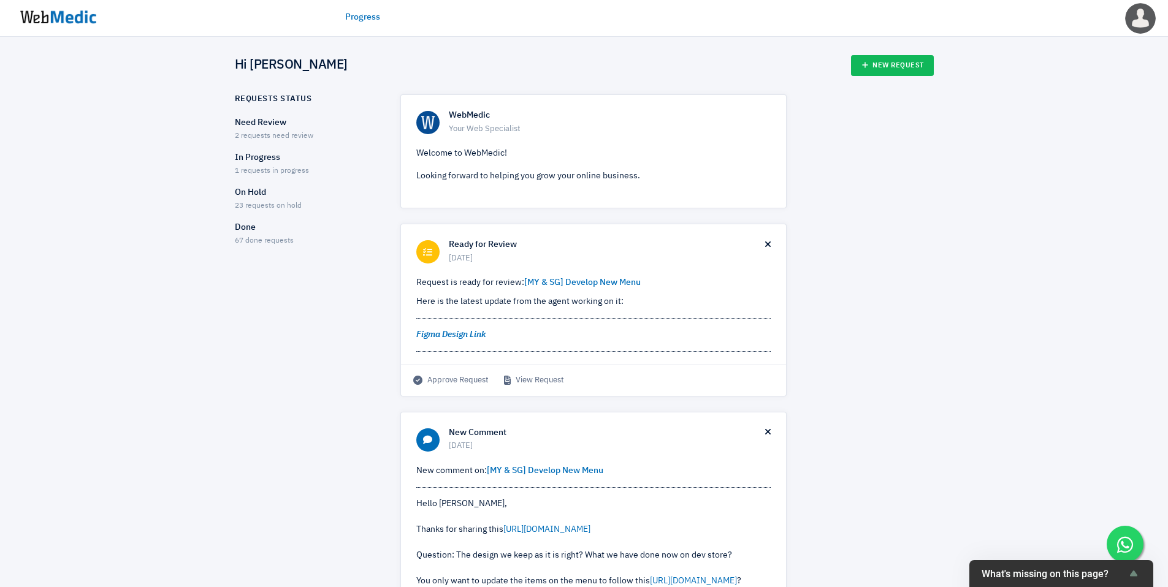
click at [271, 161] on p "In Progress" at bounding box center [307, 157] width 144 height 13
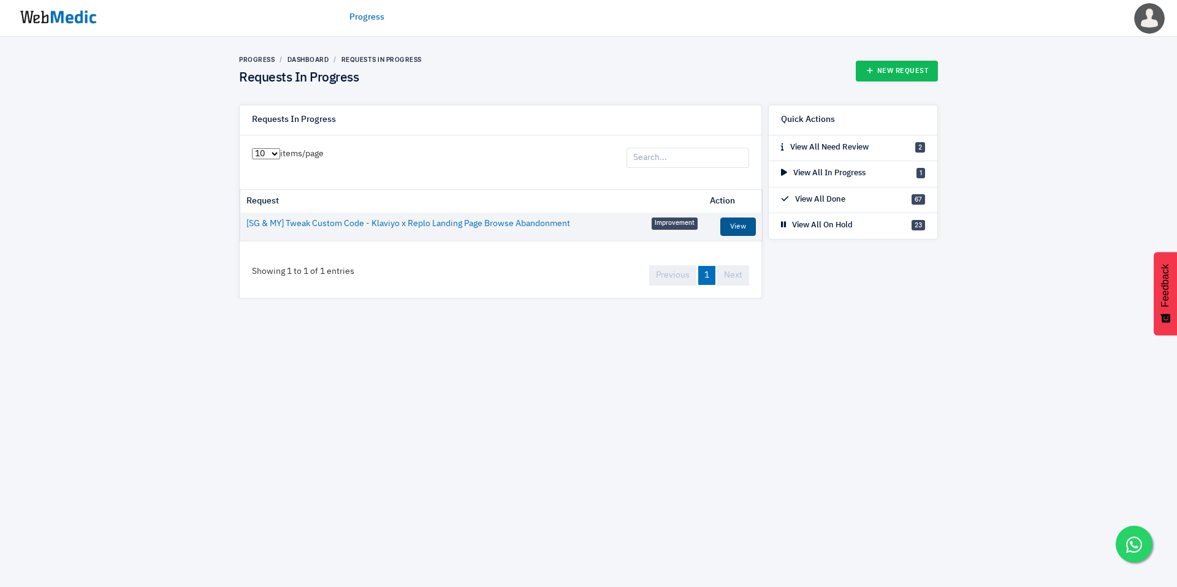
click at [732, 226] on link "View" at bounding box center [738, 227] width 36 height 18
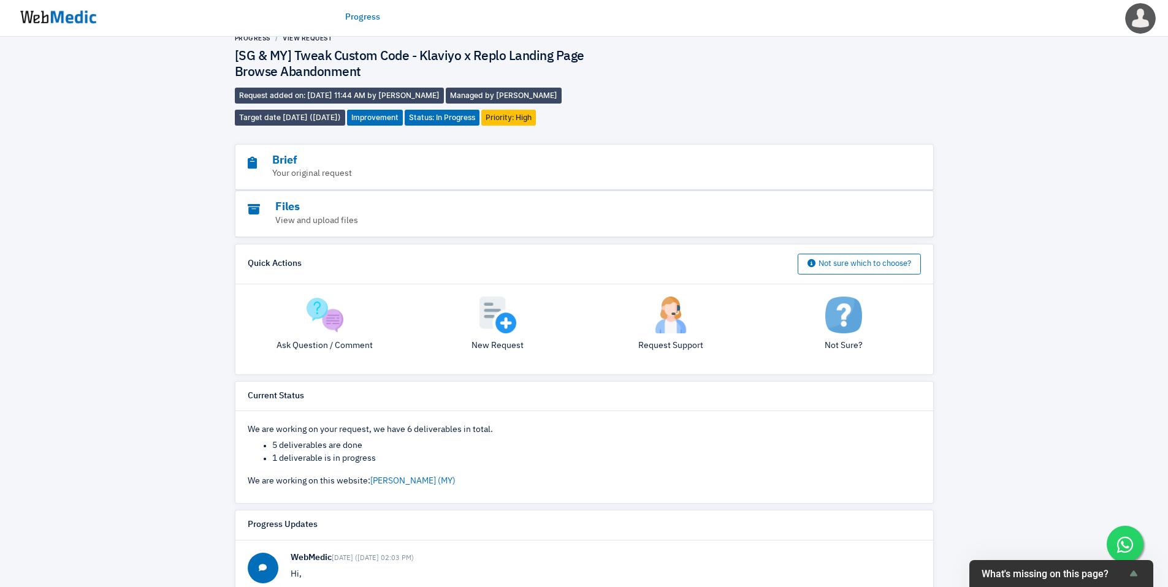
scroll to position [13, 0]
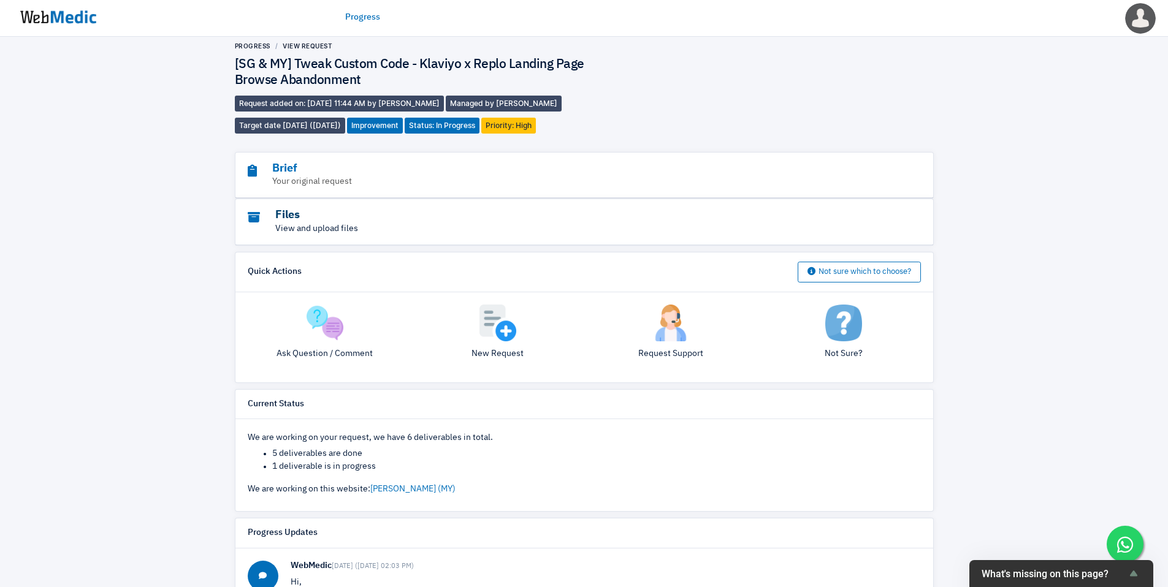
click at [325, 215] on h3 "Files" at bounding box center [551, 215] width 606 height 14
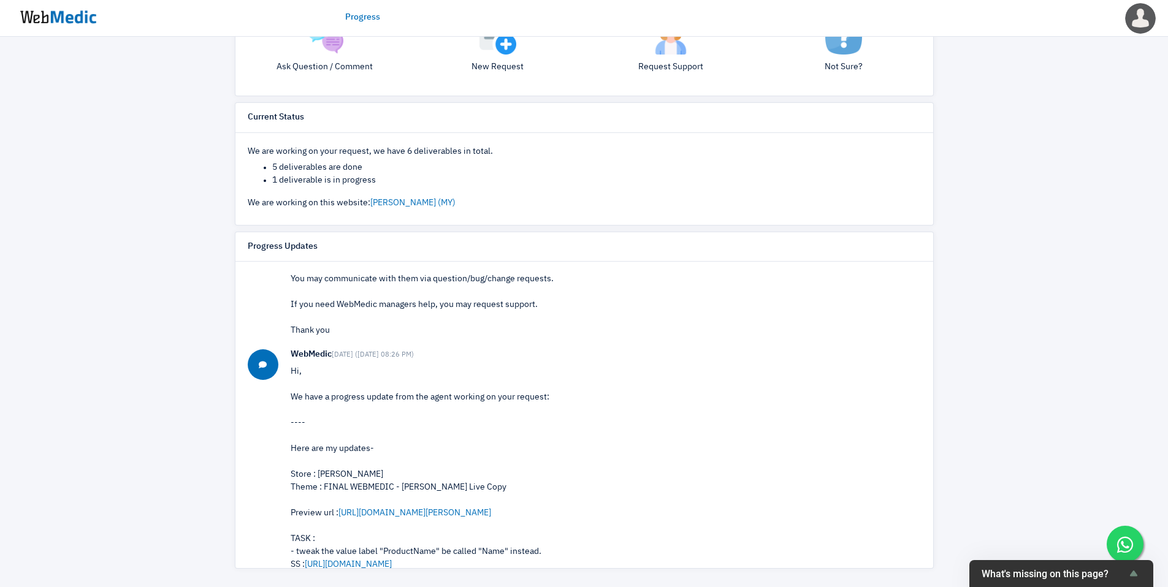
scroll to position [0, 0]
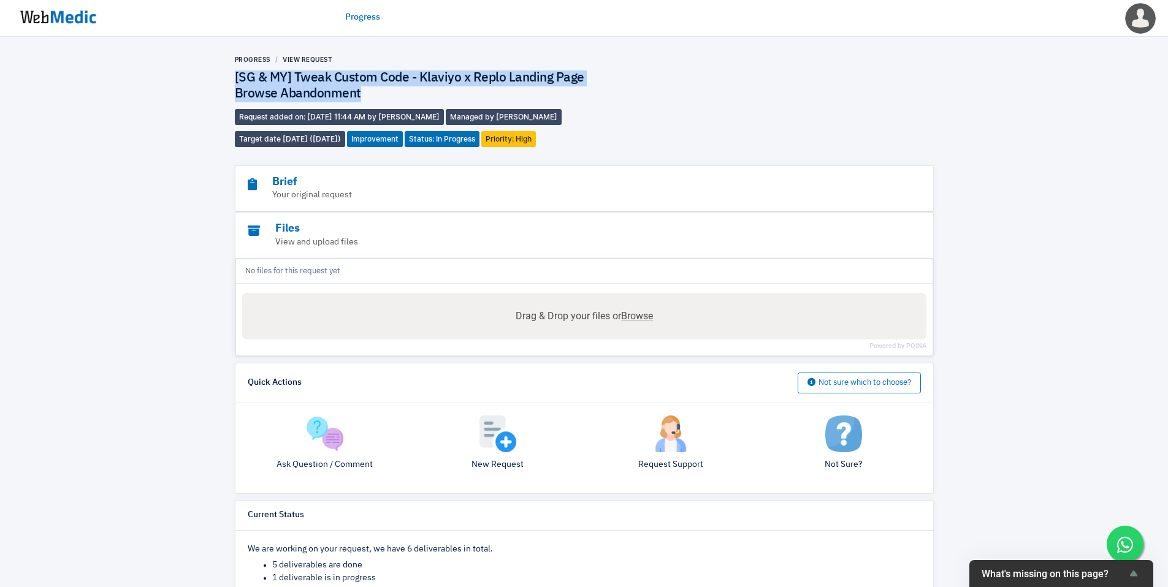
drag, startPoint x: 372, startPoint y: 94, endPoint x: 223, endPoint y: 83, distance: 148.8
click at [223, 83] on div "Progress View Request [SG & MY] Tweak Custom Code - Klaviyo x Replo Landing Pag…" at bounding box center [584, 511] width 1168 height 949
copy h4 "[SG & MY] Tweak Custom Code - Klaviyo x Replo Landing Page Browse Abandonment"
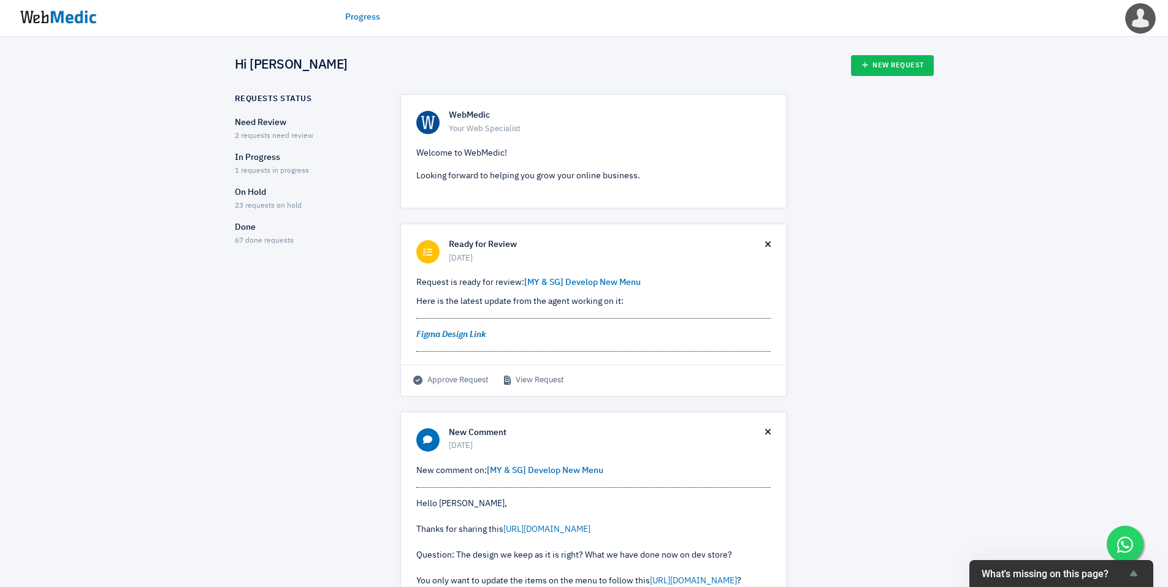
click at [286, 137] on span "2 requests need review" at bounding box center [274, 135] width 78 height 7
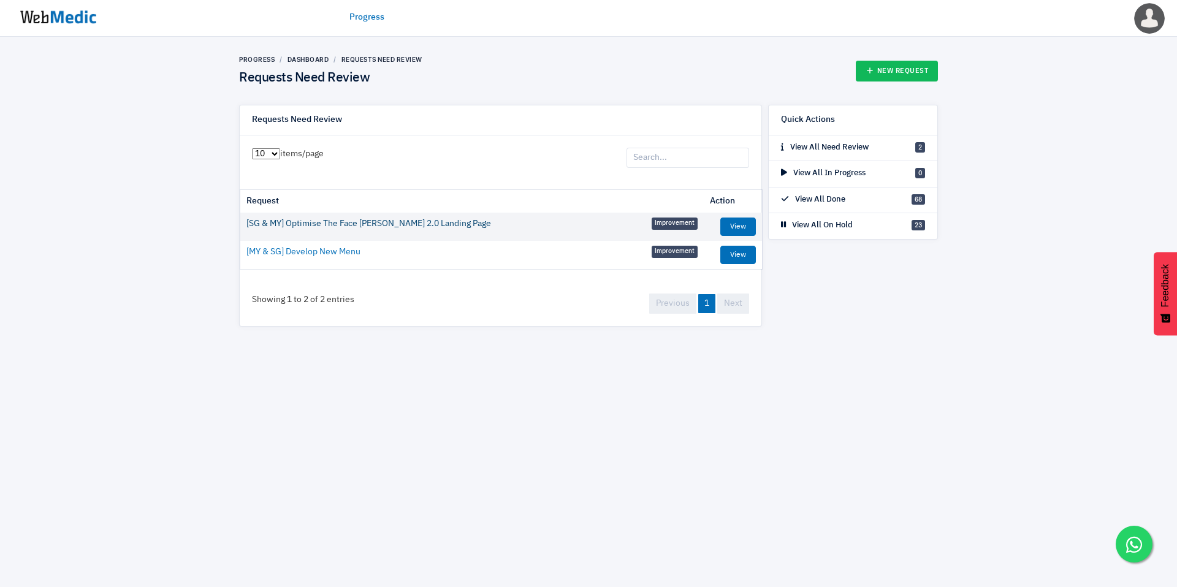
click at [375, 220] on link "[SG & MY] Optimise The Face [PERSON_NAME] 2.0 Landing Page" at bounding box center [368, 224] width 245 height 13
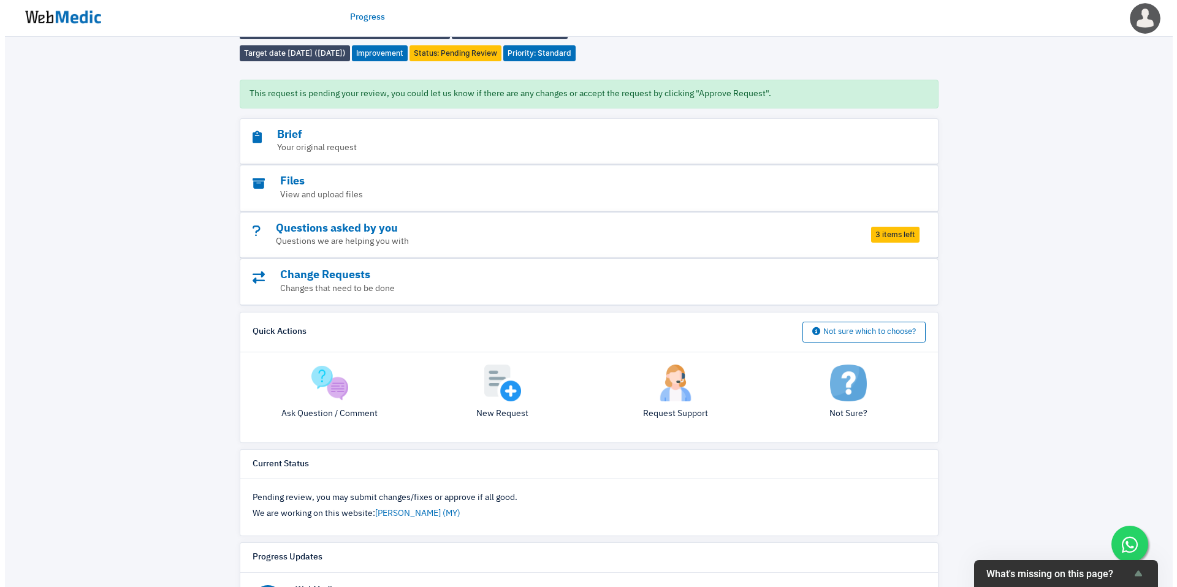
scroll to position [78, 0]
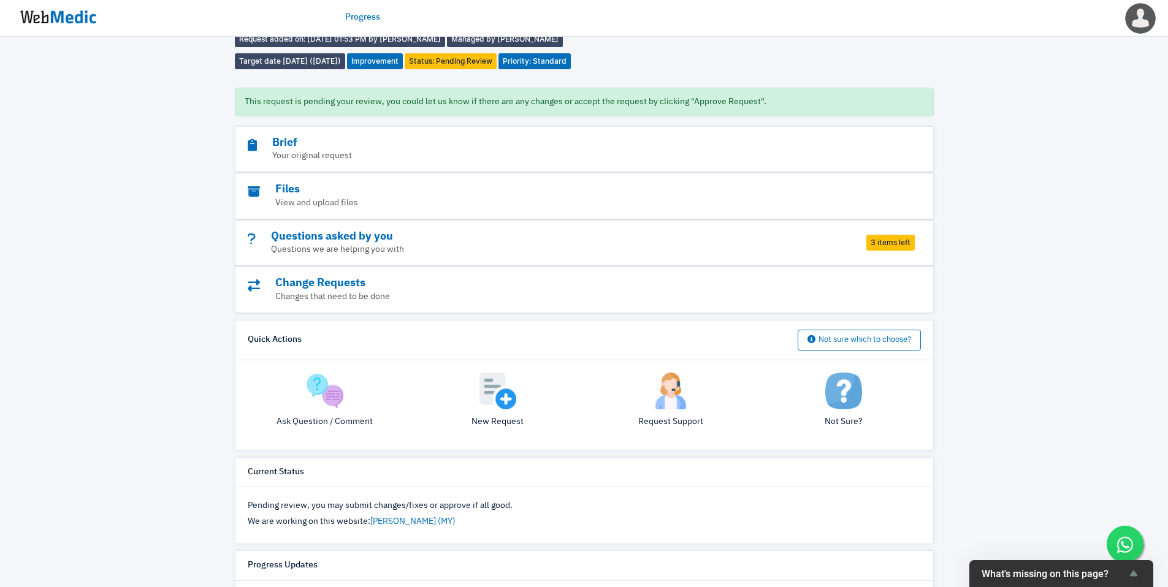
click at [881, 250] on span "3 items left" at bounding box center [890, 243] width 48 height 16
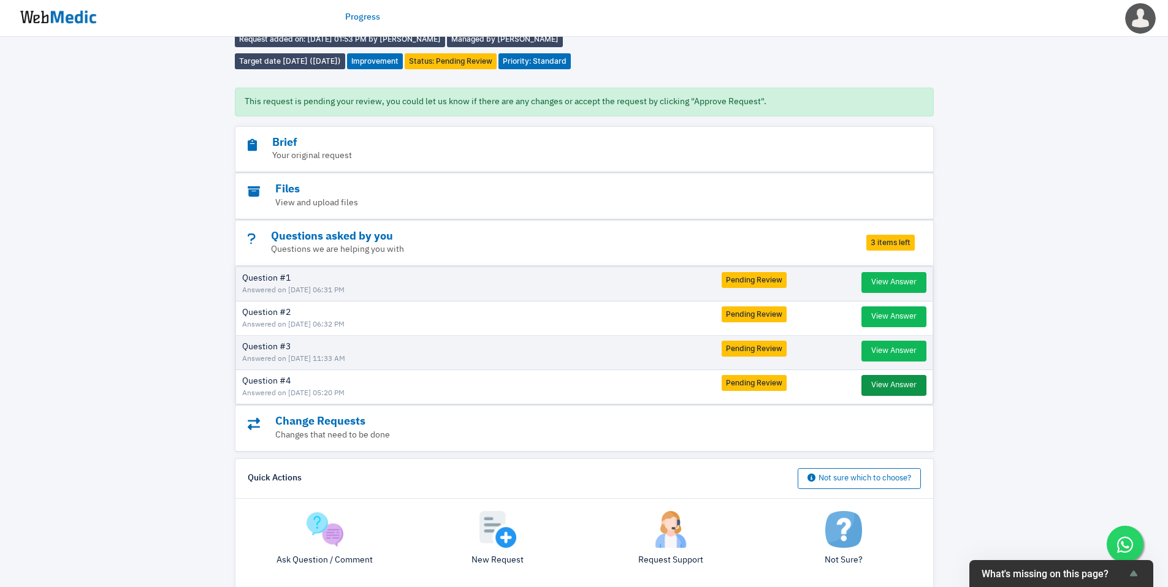
click at [872, 396] on button "View Answer" at bounding box center [893, 385] width 65 height 21
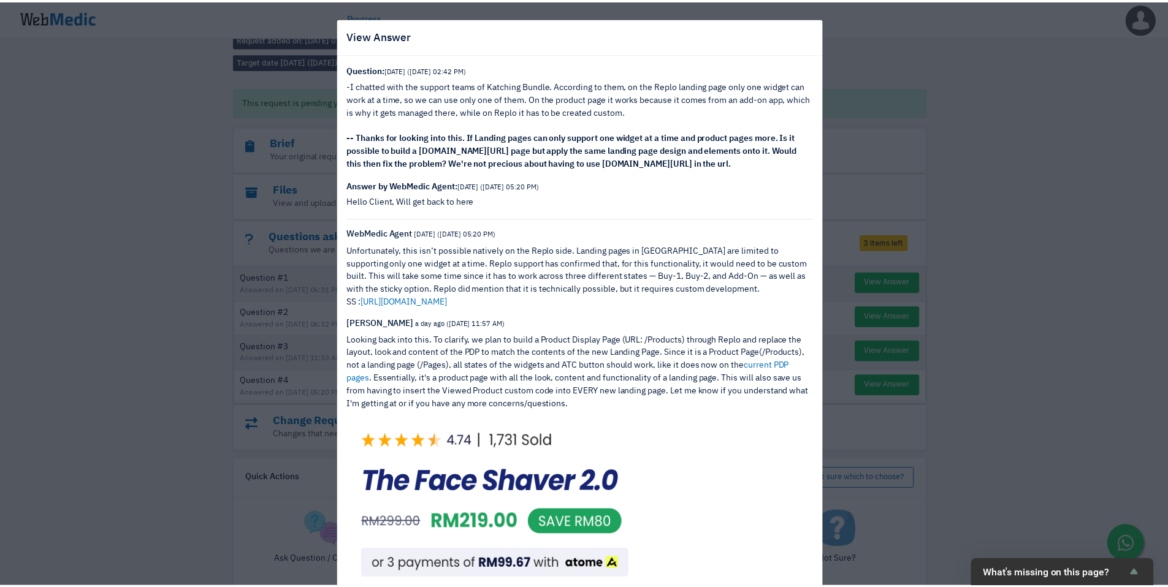
scroll to position [628, 0]
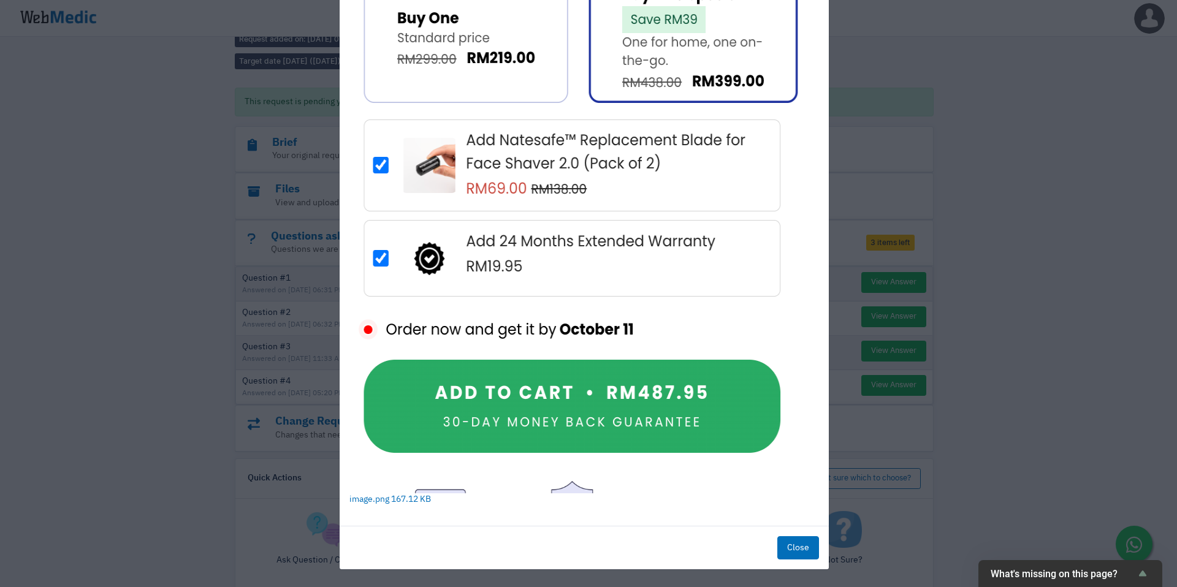
click at [797, 541] on button "Close" at bounding box center [798, 548] width 42 height 23
